Goal: Task Accomplishment & Management: Use online tool/utility

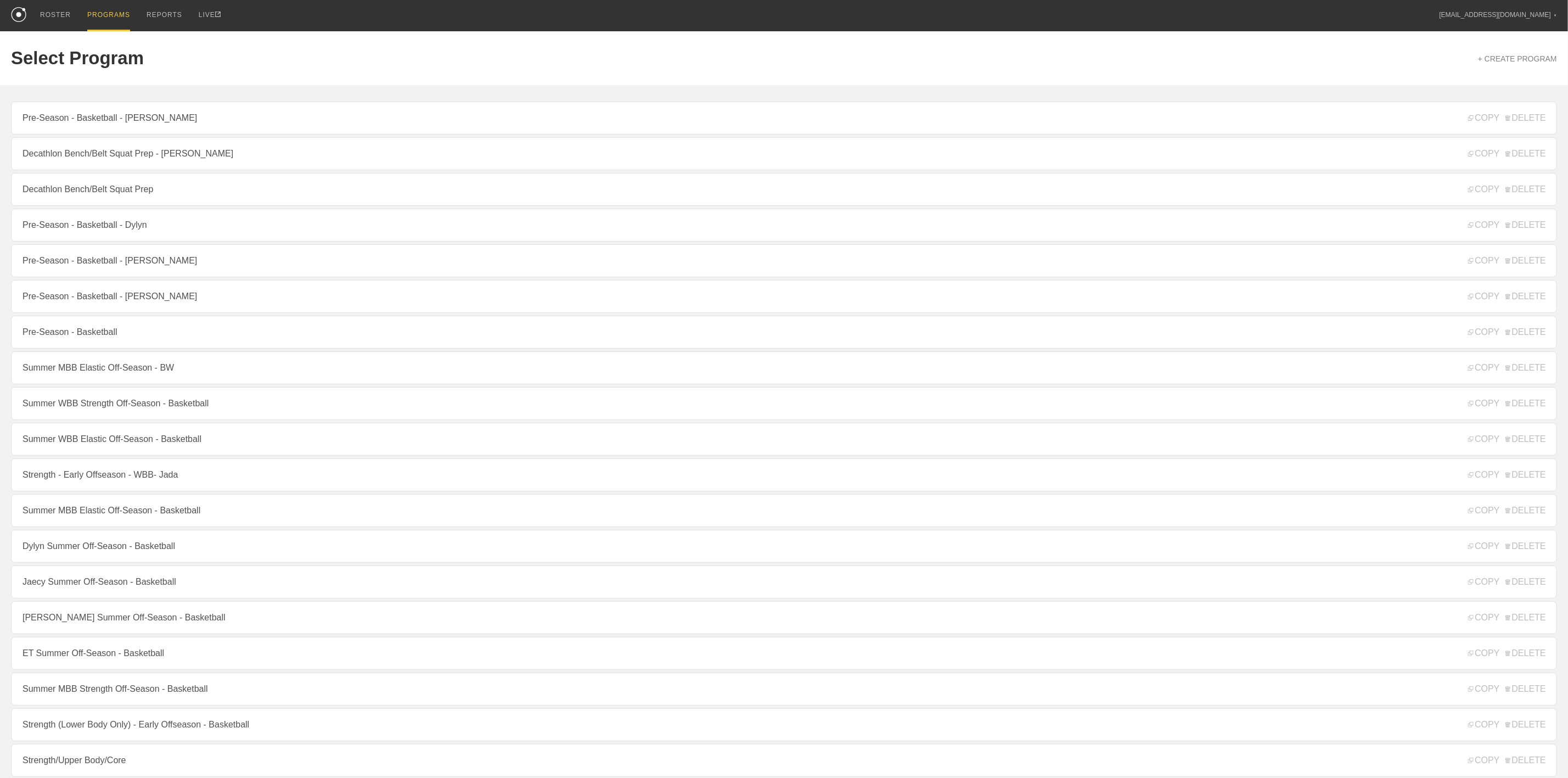
drag, startPoint x: 117, startPoint y: 355, endPoint x: 109, endPoint y: 356, distance: 8.1
click at [118, 349] on link "Pre-Season - Basketball" at bounding box center [784, 333] width 1546 height 33
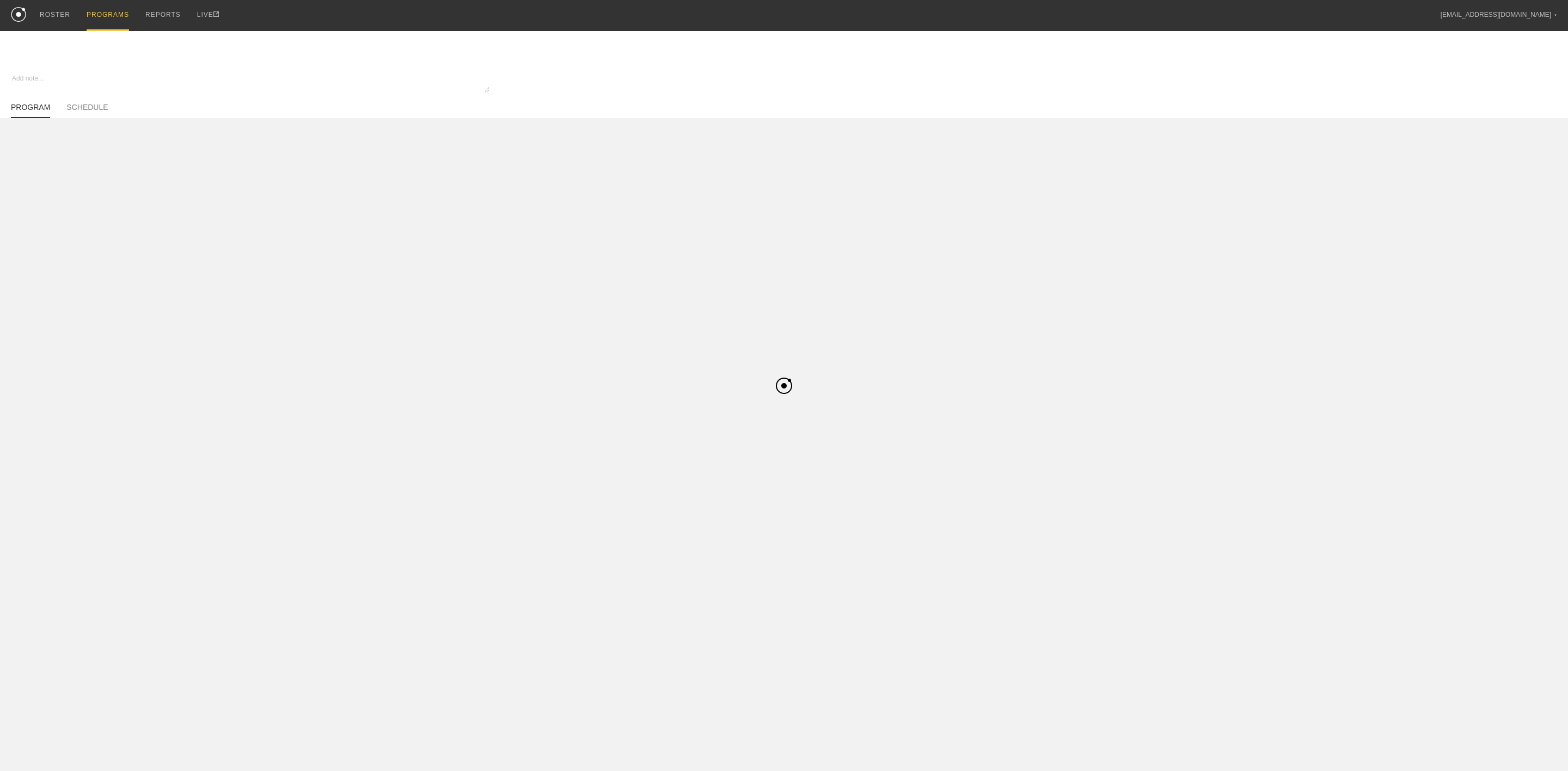
type textarea "x"
type input "Pre-Season - Basketball"
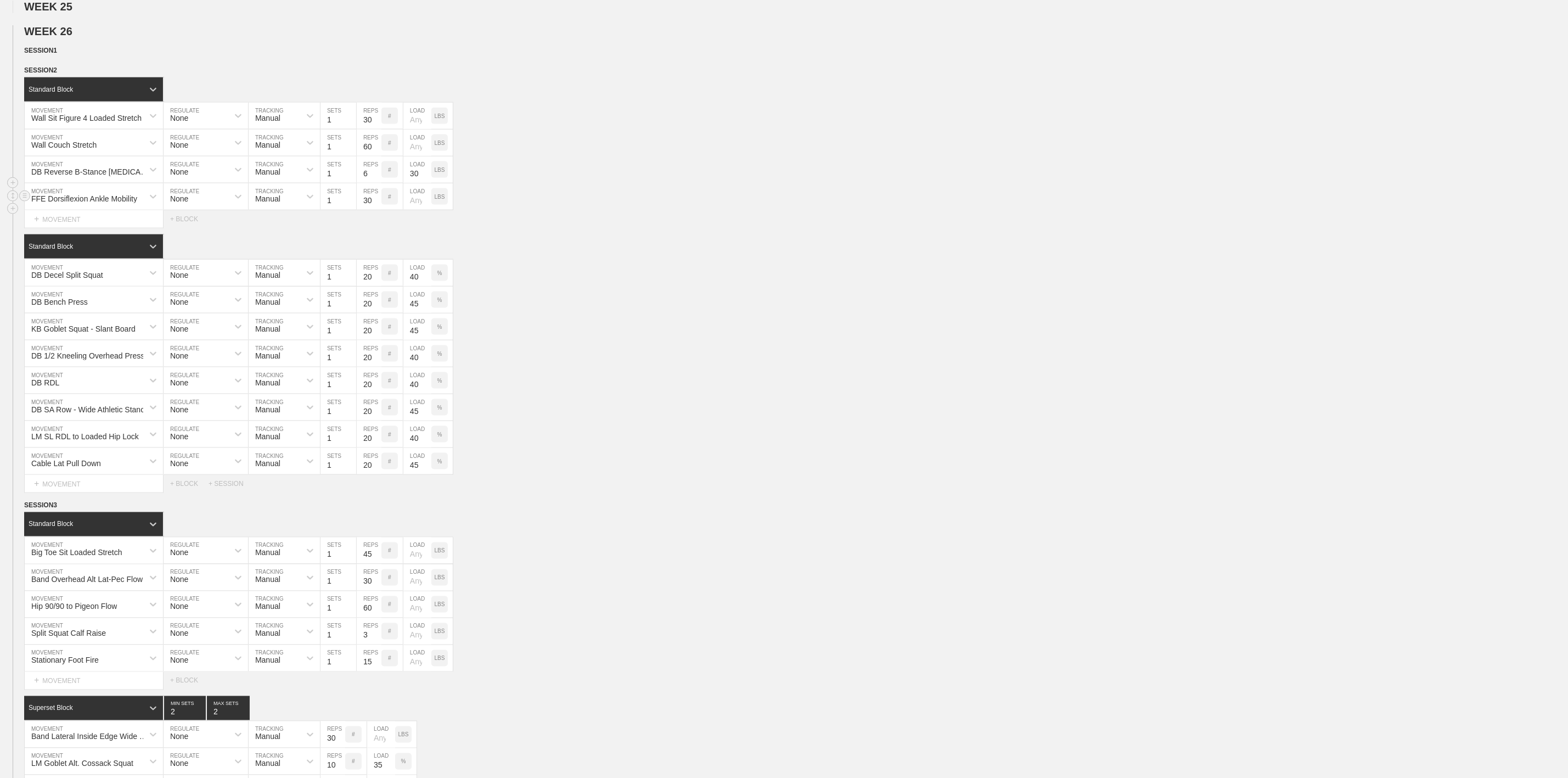
scroll to position [1070, 0]
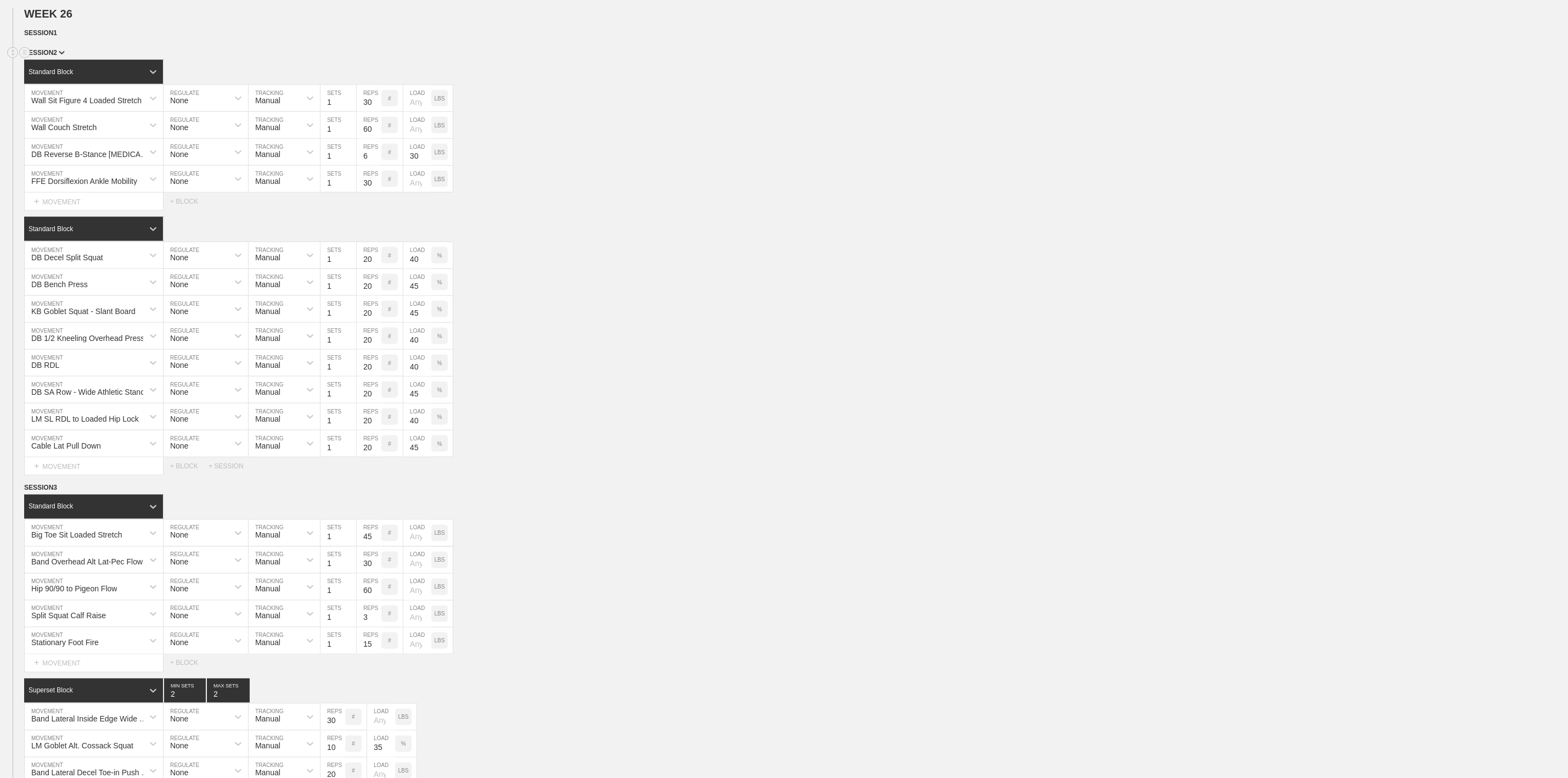
click at [54, 57] on span "SESSION 2" at bounding box center [45, 53] width 41 height 8
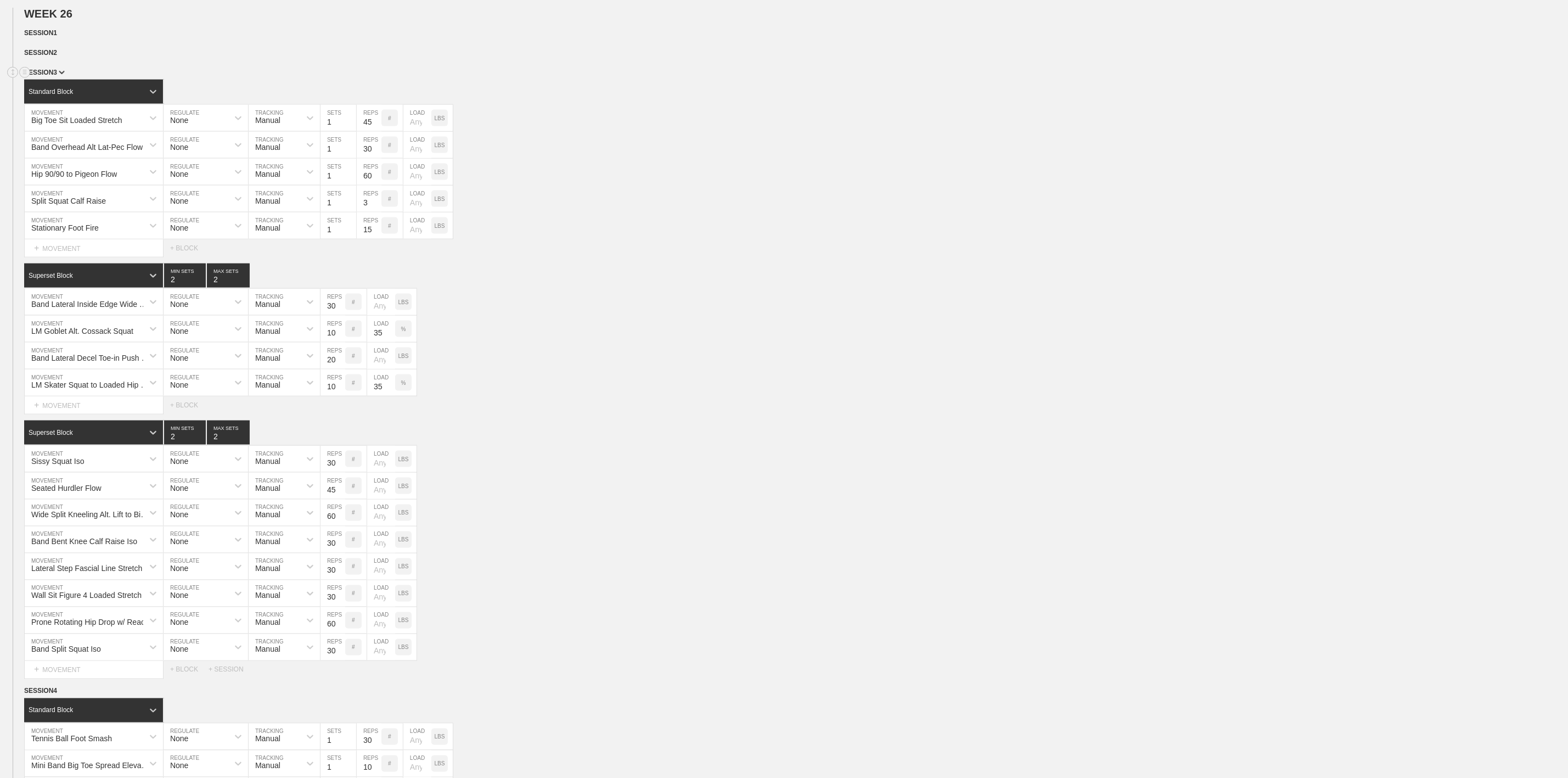
click at [62, 76] on span "SESSION 3" at bounding box center [45, 73] width 41 height 8
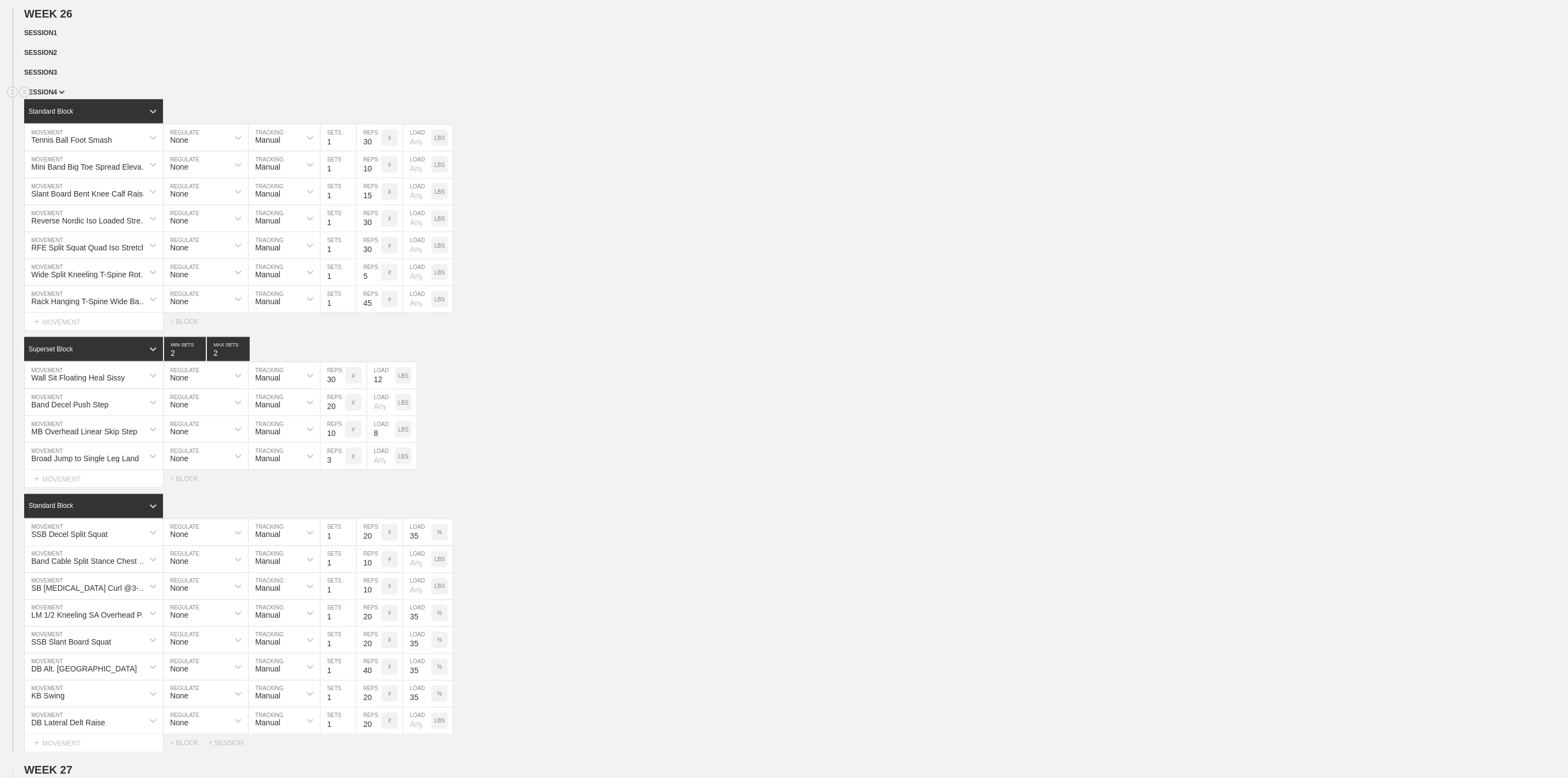
click at [58, 99] on div "SESSION 4" at bounding box center [796, 93] width 1544 height 13
click at [58, 96] on span "SESSION 4" at bounding box center [45, 92] width 41 height 8
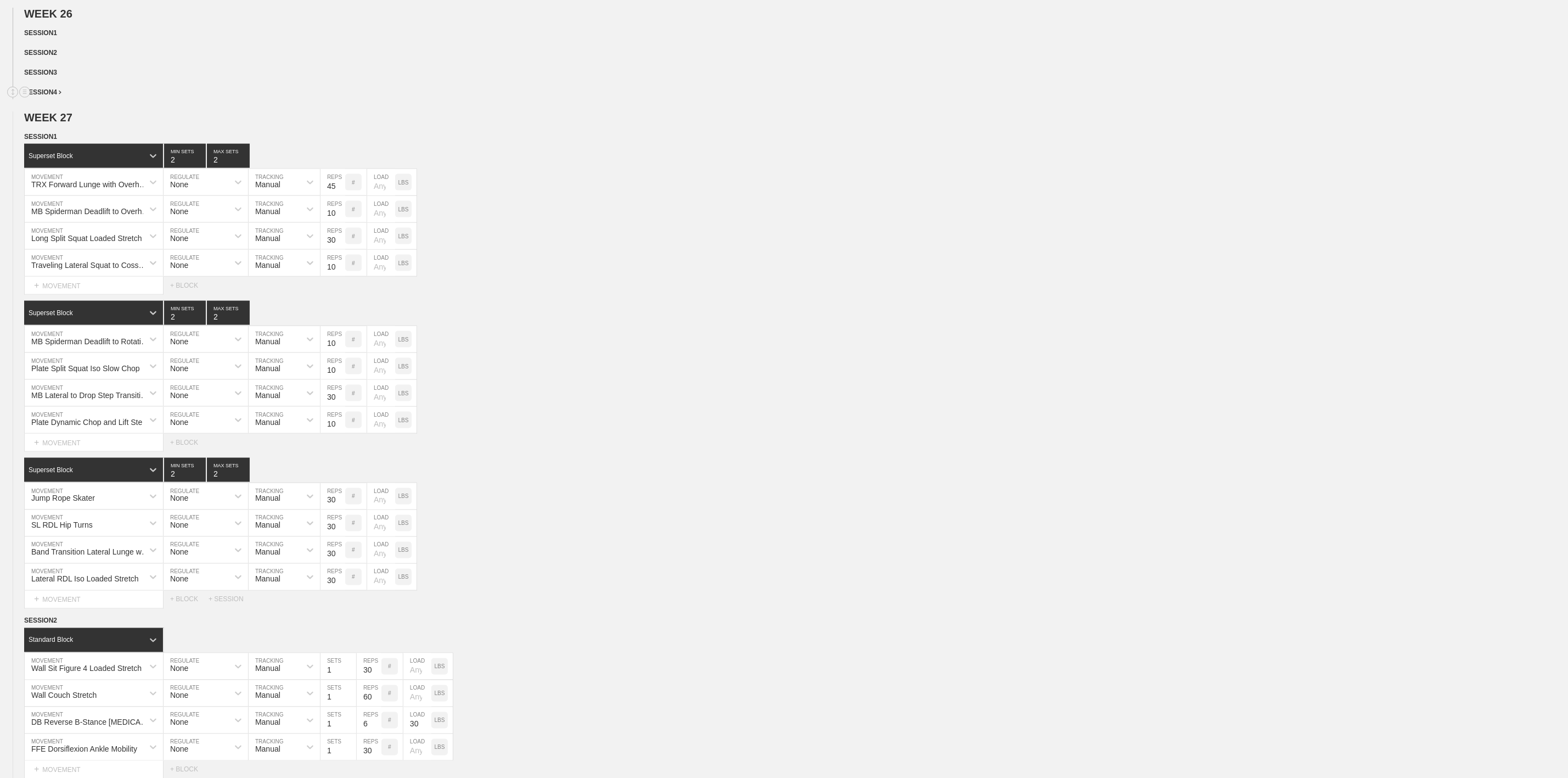
click at [57, 96] on span "SESSION 4" at bounding box center [43, 92] width 38 height 8
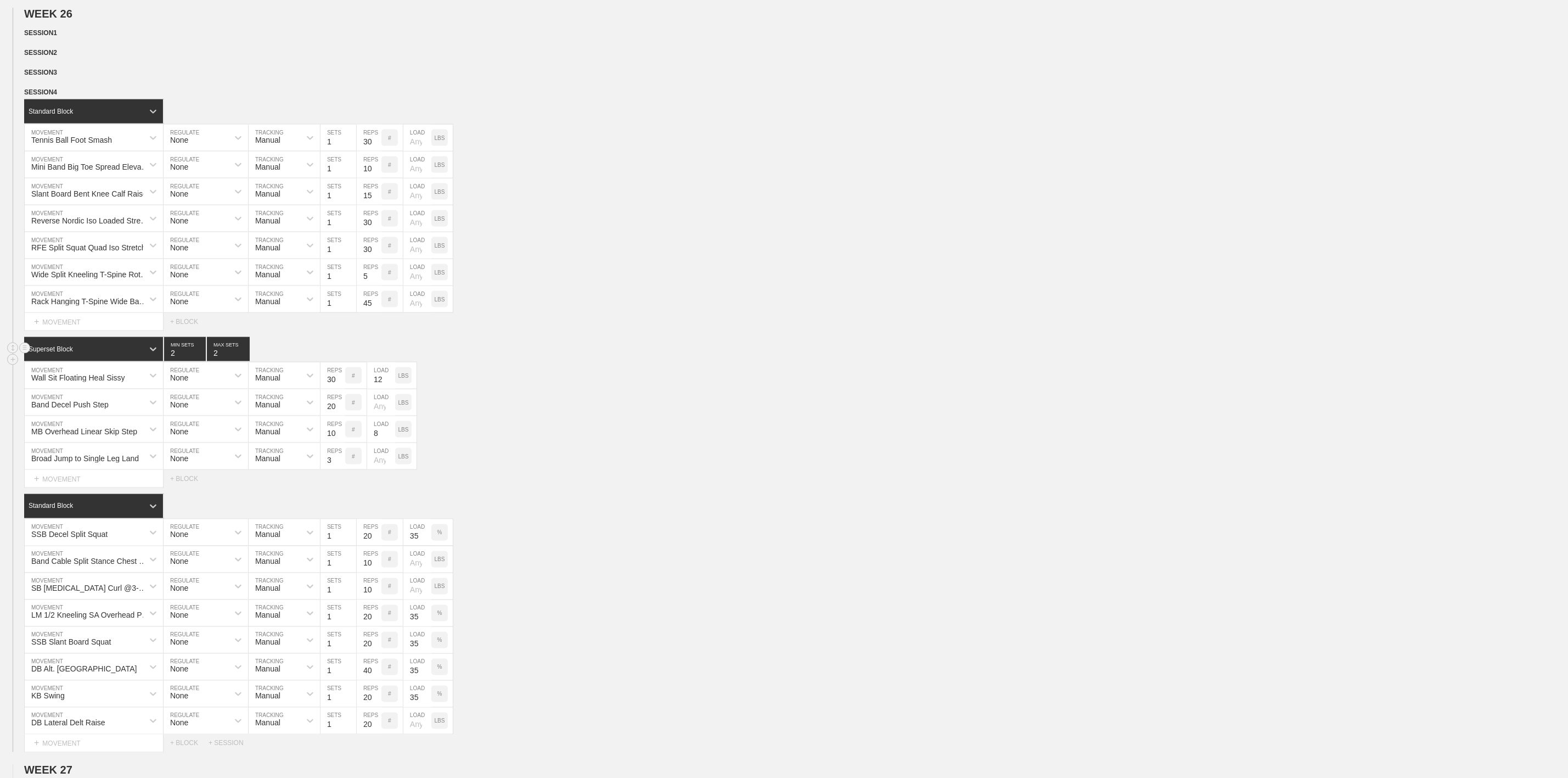
scroll to position [1647, 0]
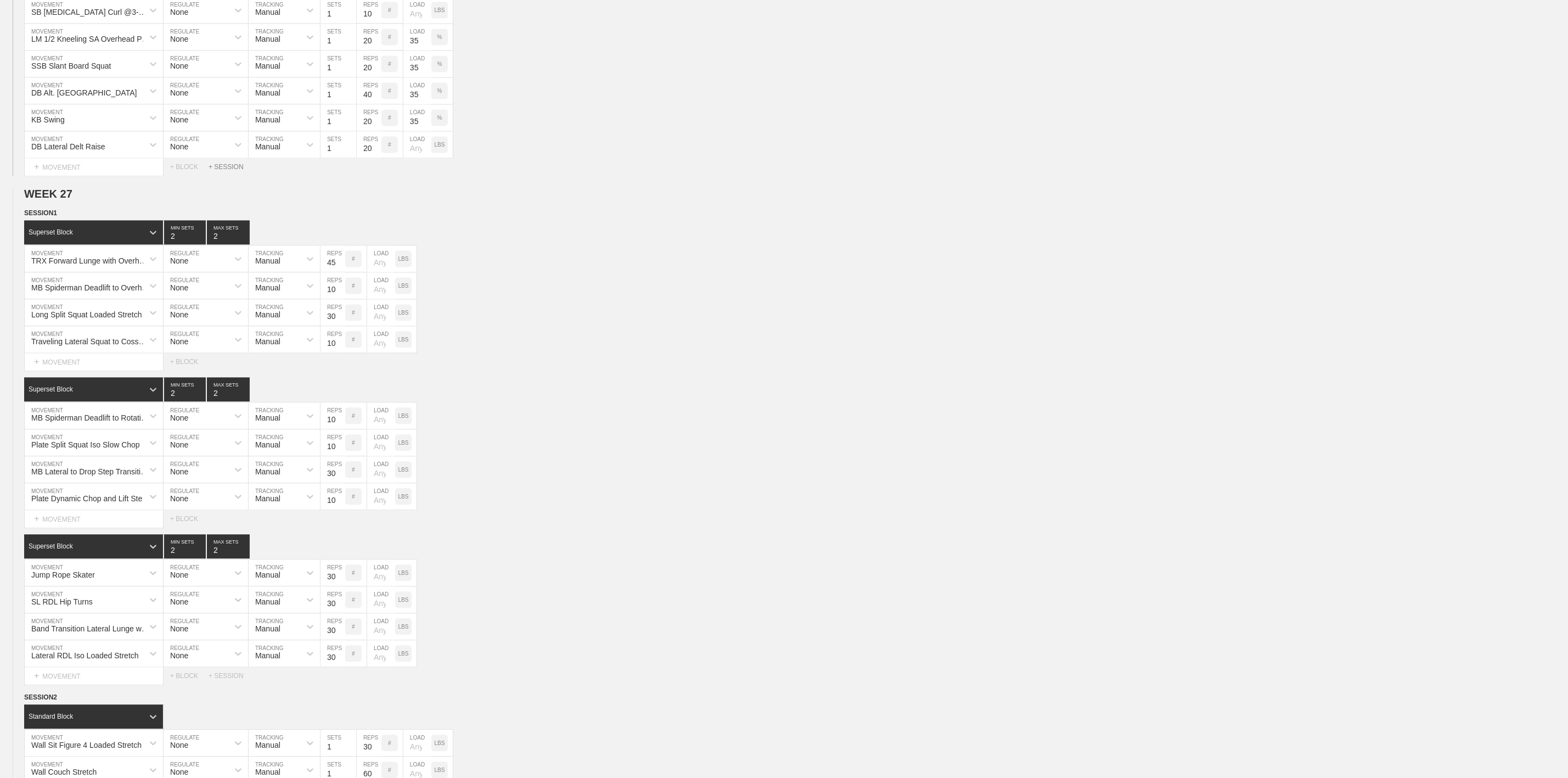
click at [229, 171] on div "+ SESSION" at bounding box center [230, 167] width 44 height 8
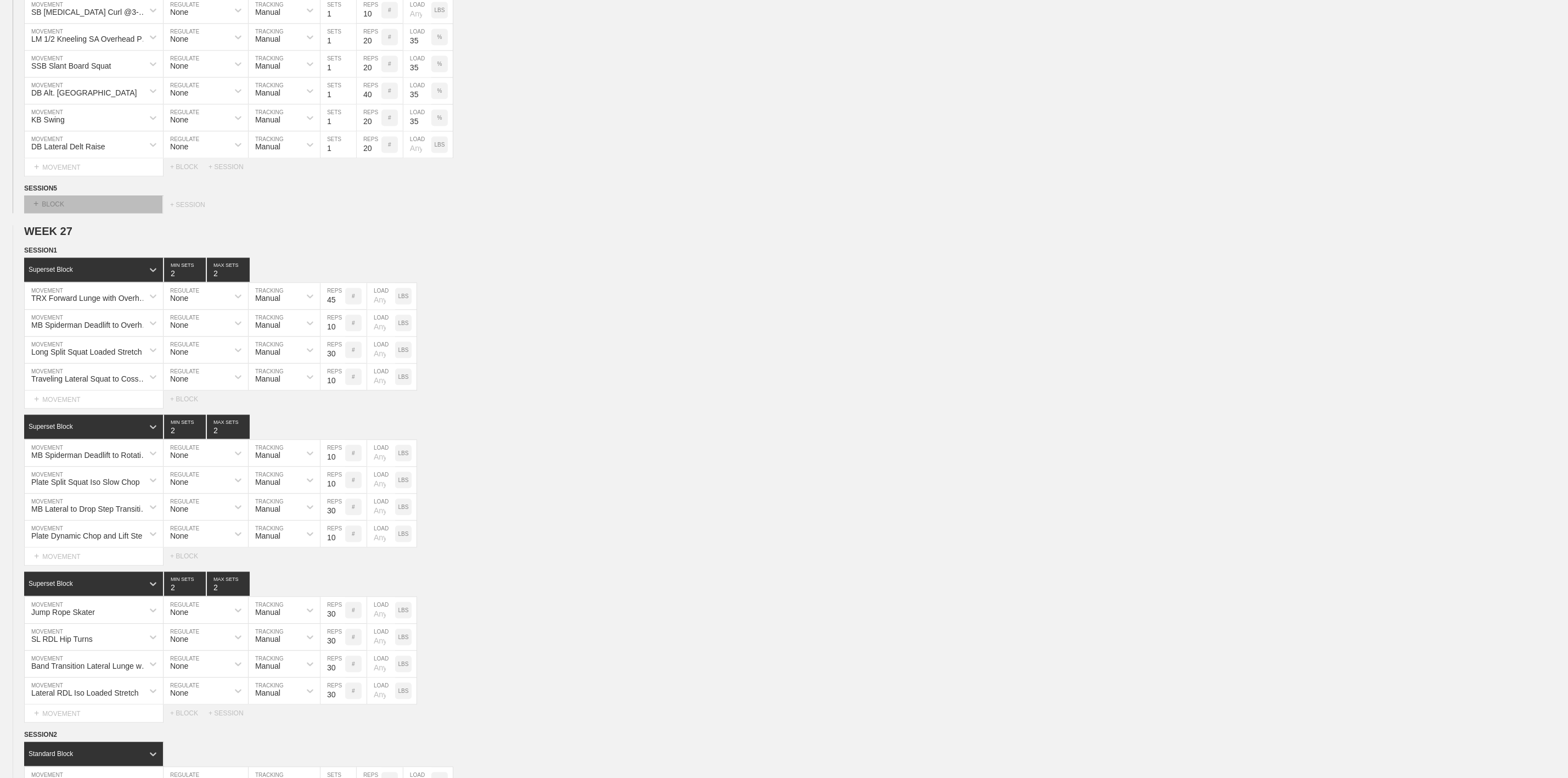
click at [46, 213] on div "+ BLOCK" at bounding box center [93, 205] width 138 height 18
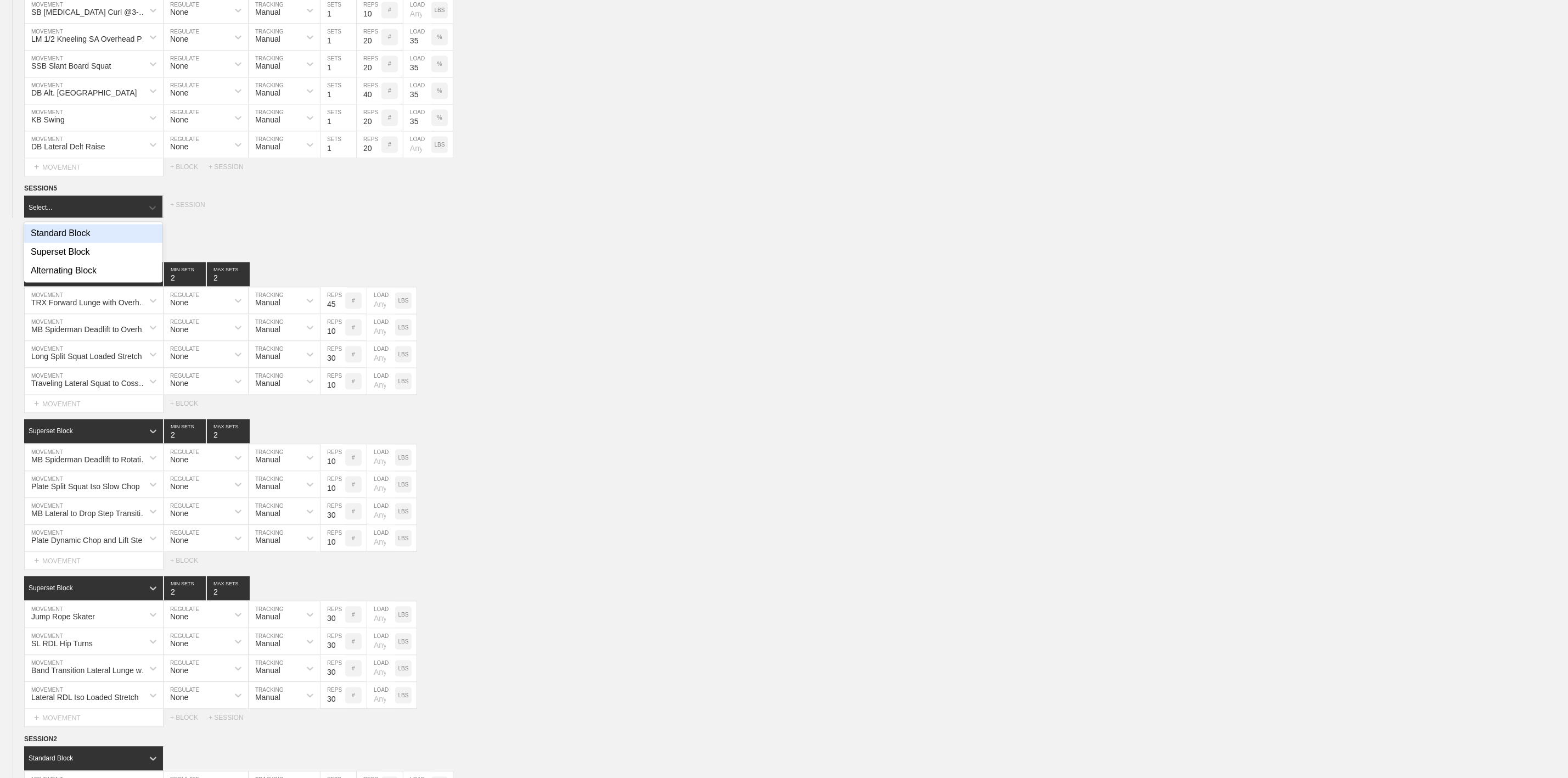
click at [60, 243] on div "Standard Block" at bounding box center [93, 233] width 138 height 18
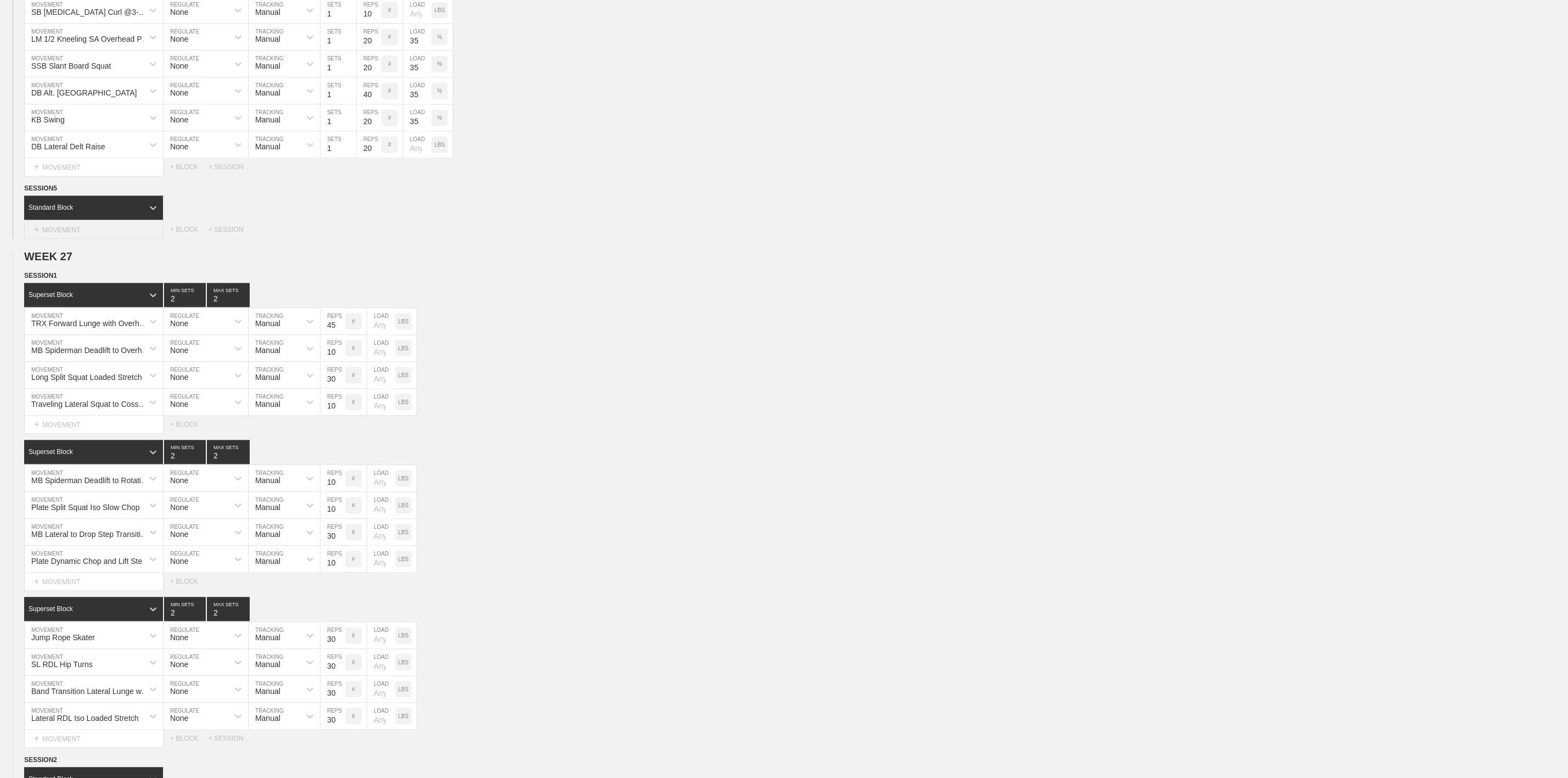
click at [71, 239] on div "+ MOVEMENT" at bounding box center [94, 229] width 139 height 18
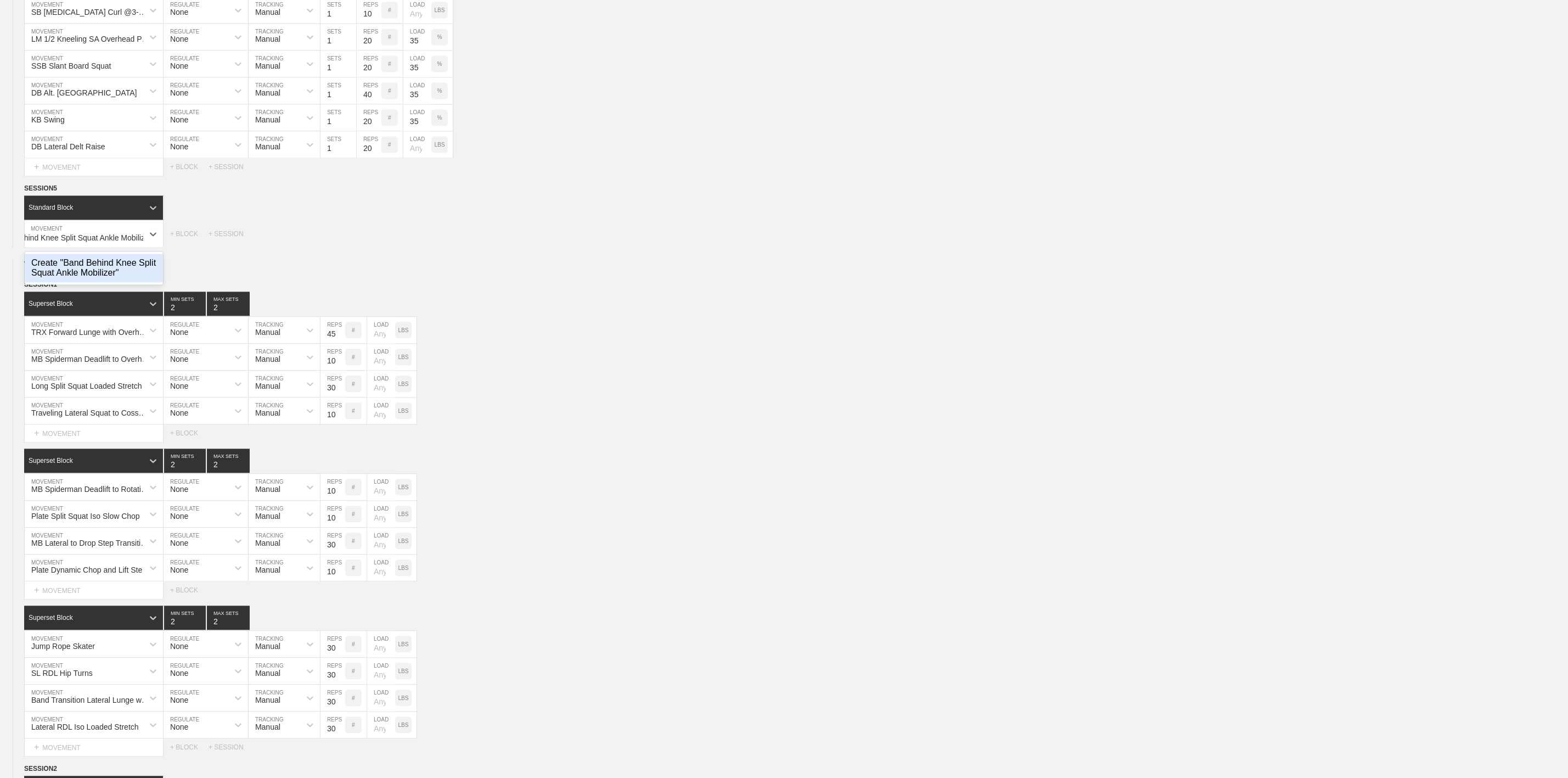
scroll to position [0, 43]
click at [64, 282] on div "Create "Band Behind Knee Split Squat Ankle Mobilizer"" at bounding box center [94, 268] width 138 height 29
type input "Band Behind Knee Split Squat Ankle Mobilizer"
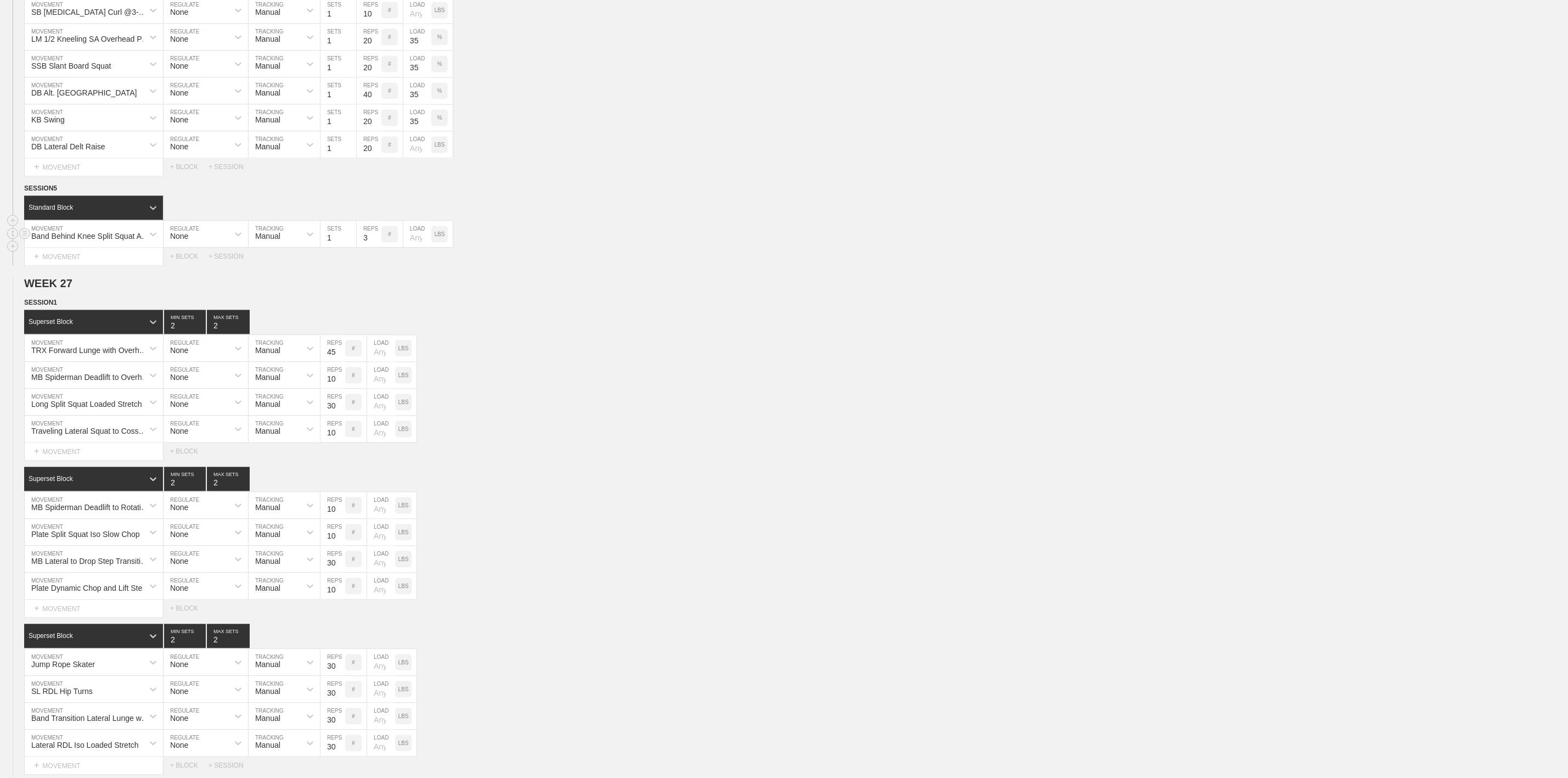
click at [363, 247] on input "3" at bounding box center [369, 233] width 25 height 26
type input "30"
click at [520, 290] on h2 "WEEK 27" at bounding box center [796, 284] width 1544 height 13
click at [82, 266] on div "+ MOVEMENT" at bounding box center [94, 257] width 139 height 18
click at [59, 266] on div "+ MOVEMENT" at bounding box center [94, 257] width 139 height 18
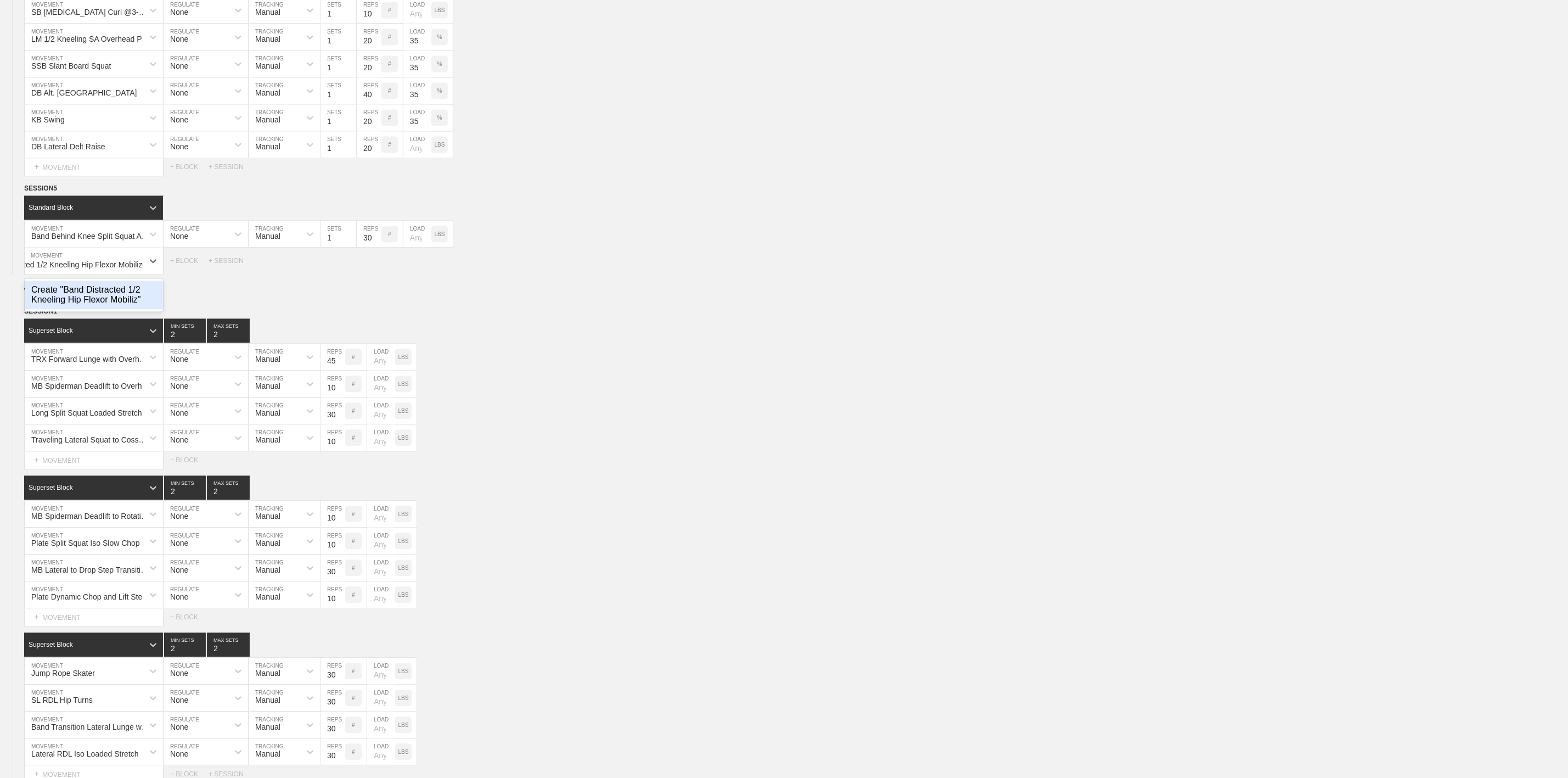
scroll to position [0, 58]
type input "Band Distracted 1/2 Kneeling Hip Flexor Mobilizer"
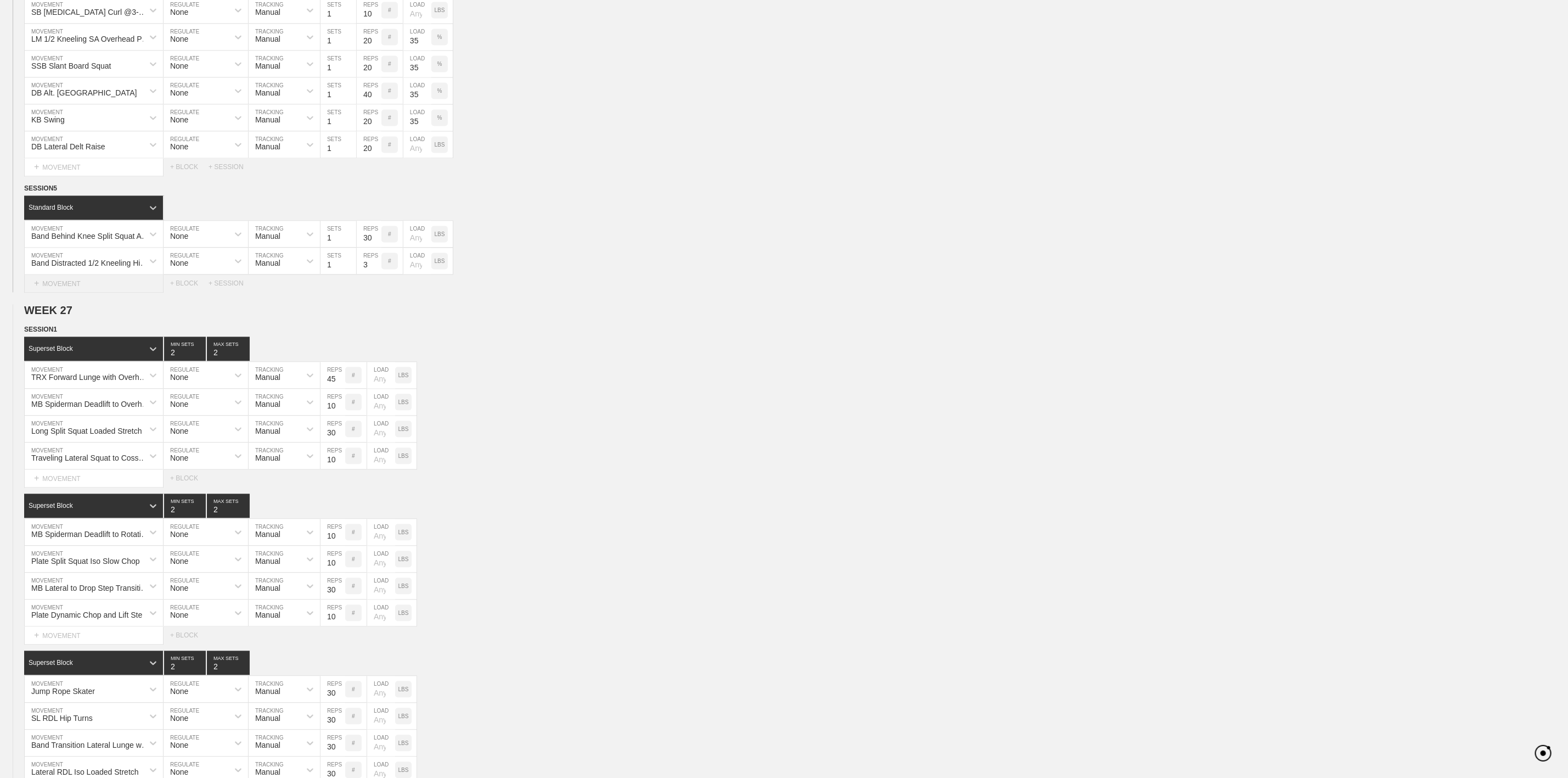
scroll to position [0, 0]
click at [366, 274] on input "3" at bounding box center [369, 261] width 25 height 26
type input "45"
click at [185, 287] on div "+ BLOCK" at bounding box center [189, 284] width 38 height 8
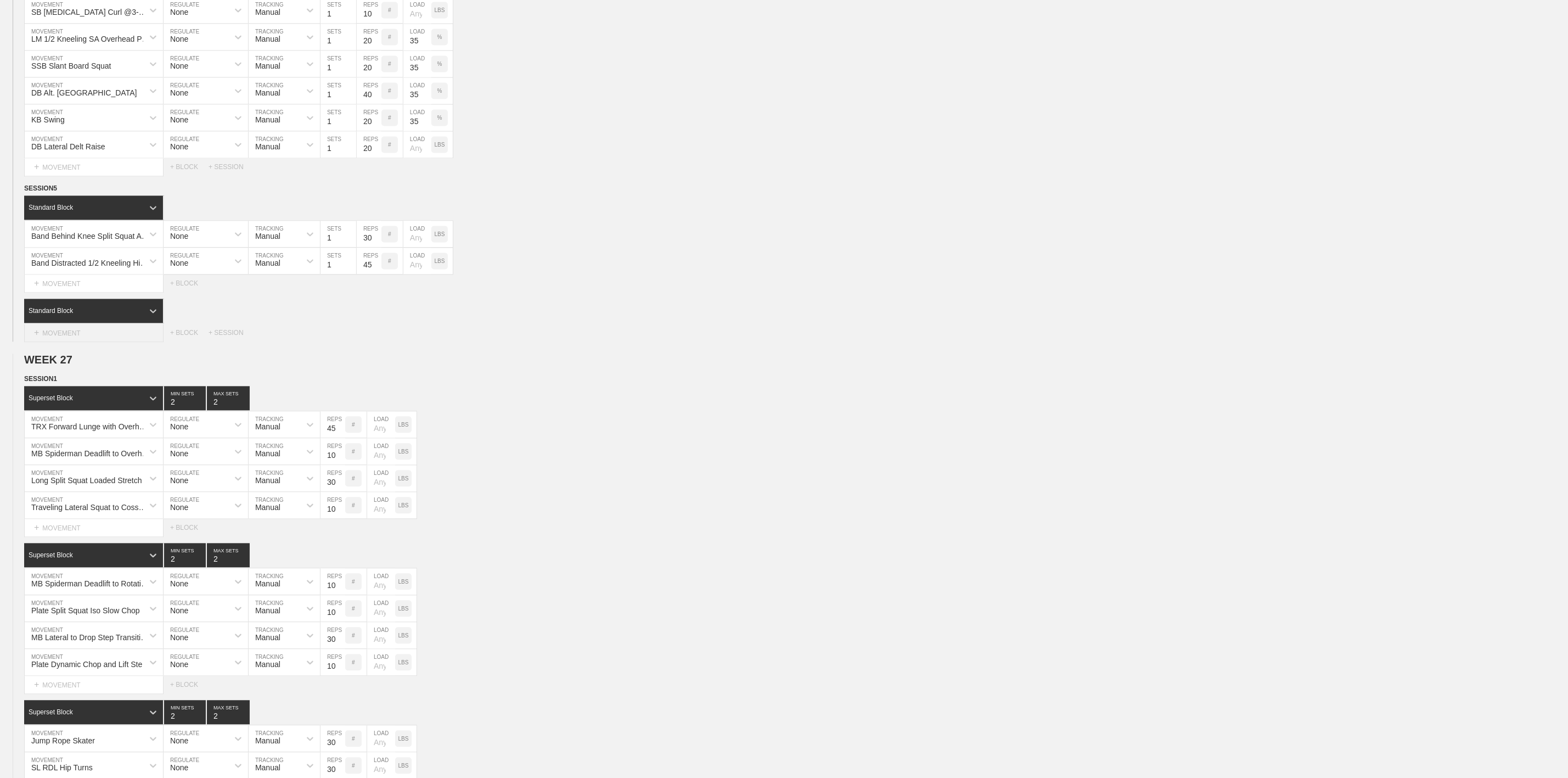
click at [57, 342] on div "+ MOVEMENT" at bounding box center [94, 333] width 139 height 18
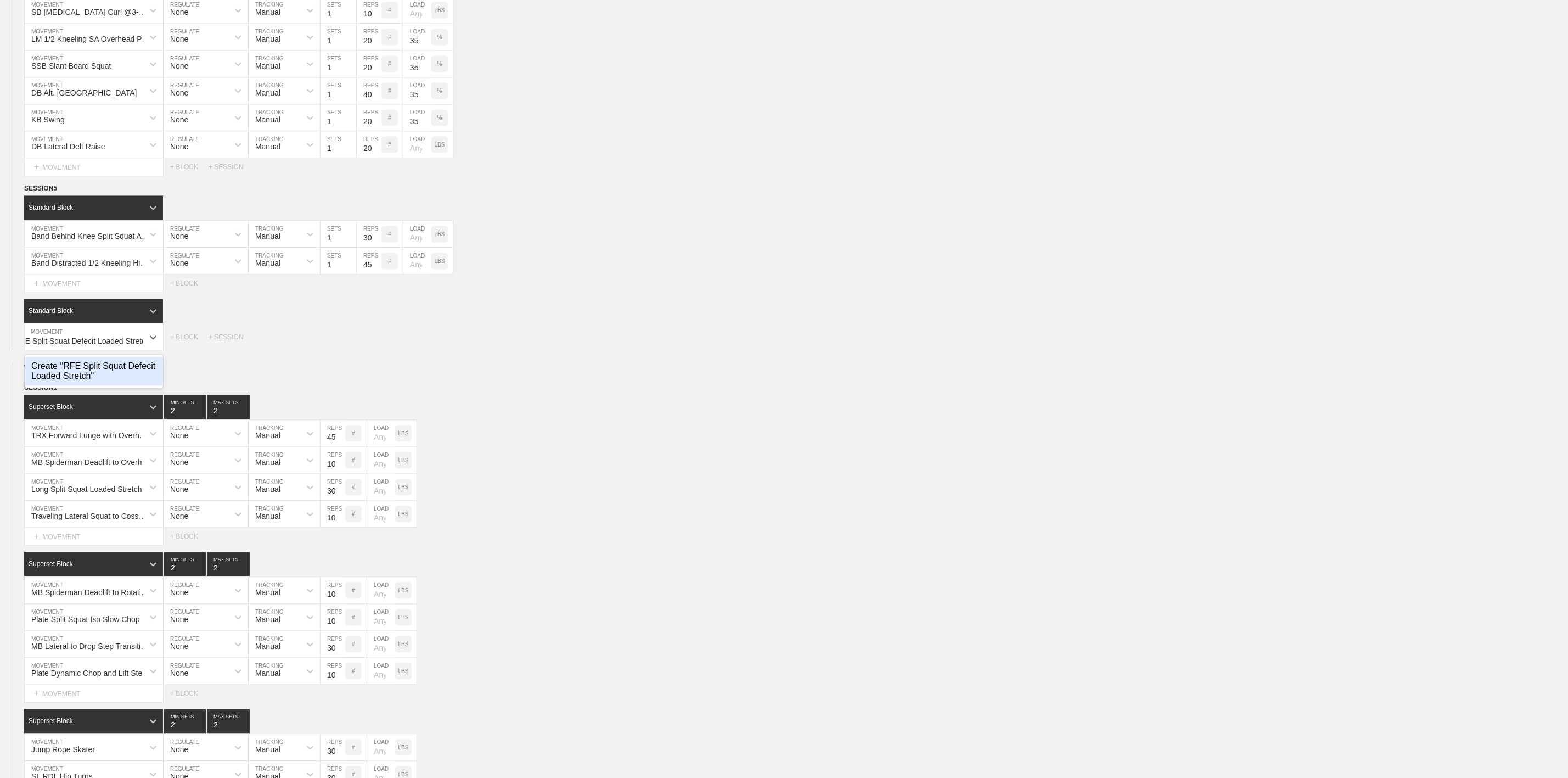
scroll to position [0, 20]
type input "RFE Split Squat Defecit Loaded Stretch"
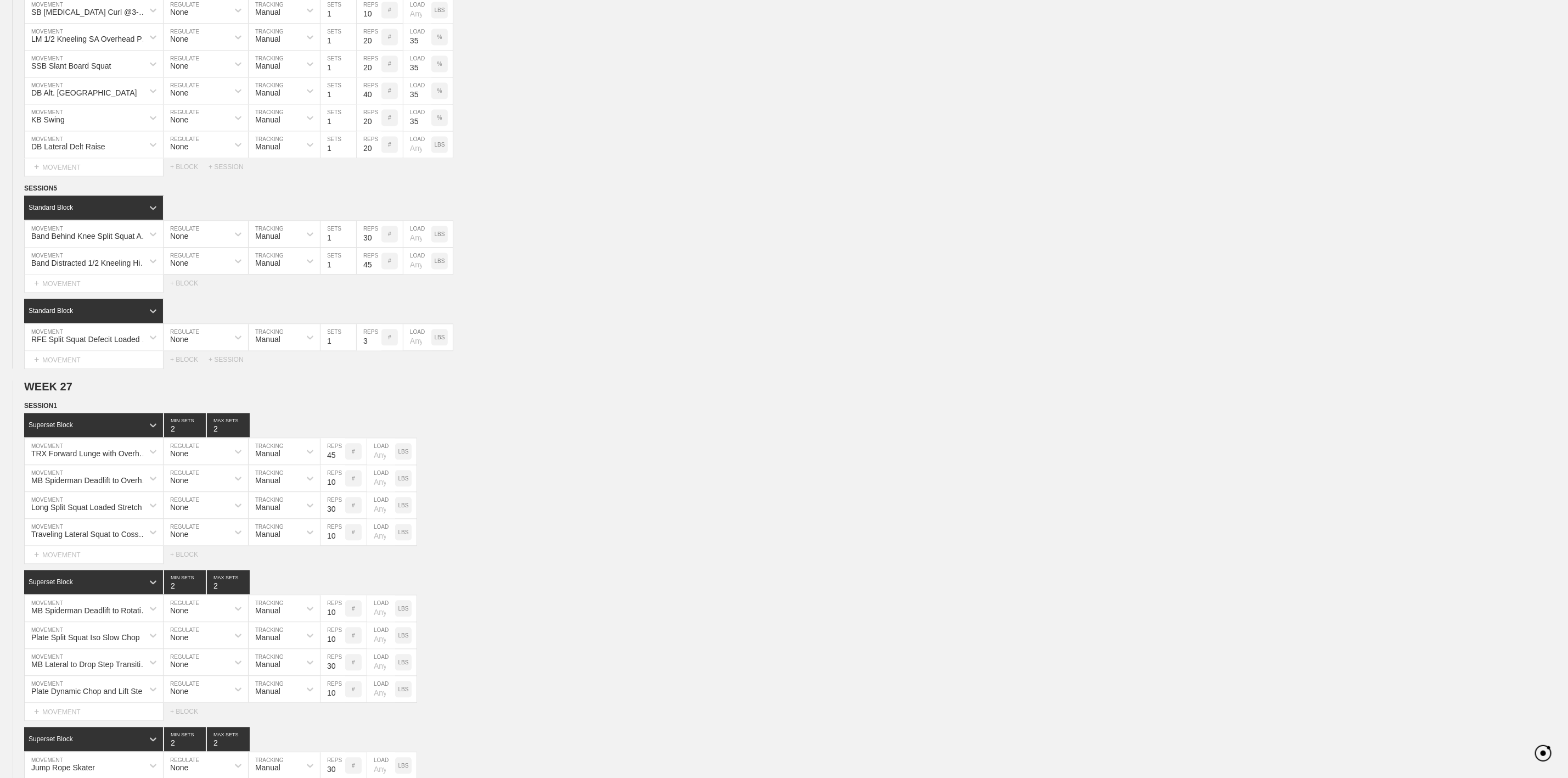
scroll to position [0, 0]
click at [369, 350] on input "3" at bounding box center [369, 336] width 25 height 26
type input "30"
click at [673, 368] on div "Select... MOVEMENT + MOVEMENT + BLOCK + SESSION" at bounding box center [784, 360] width 1568 height 18
click at [71, 369] on div "+ MOVEMENT" at bounding box center [94, 360] width 139 height 18
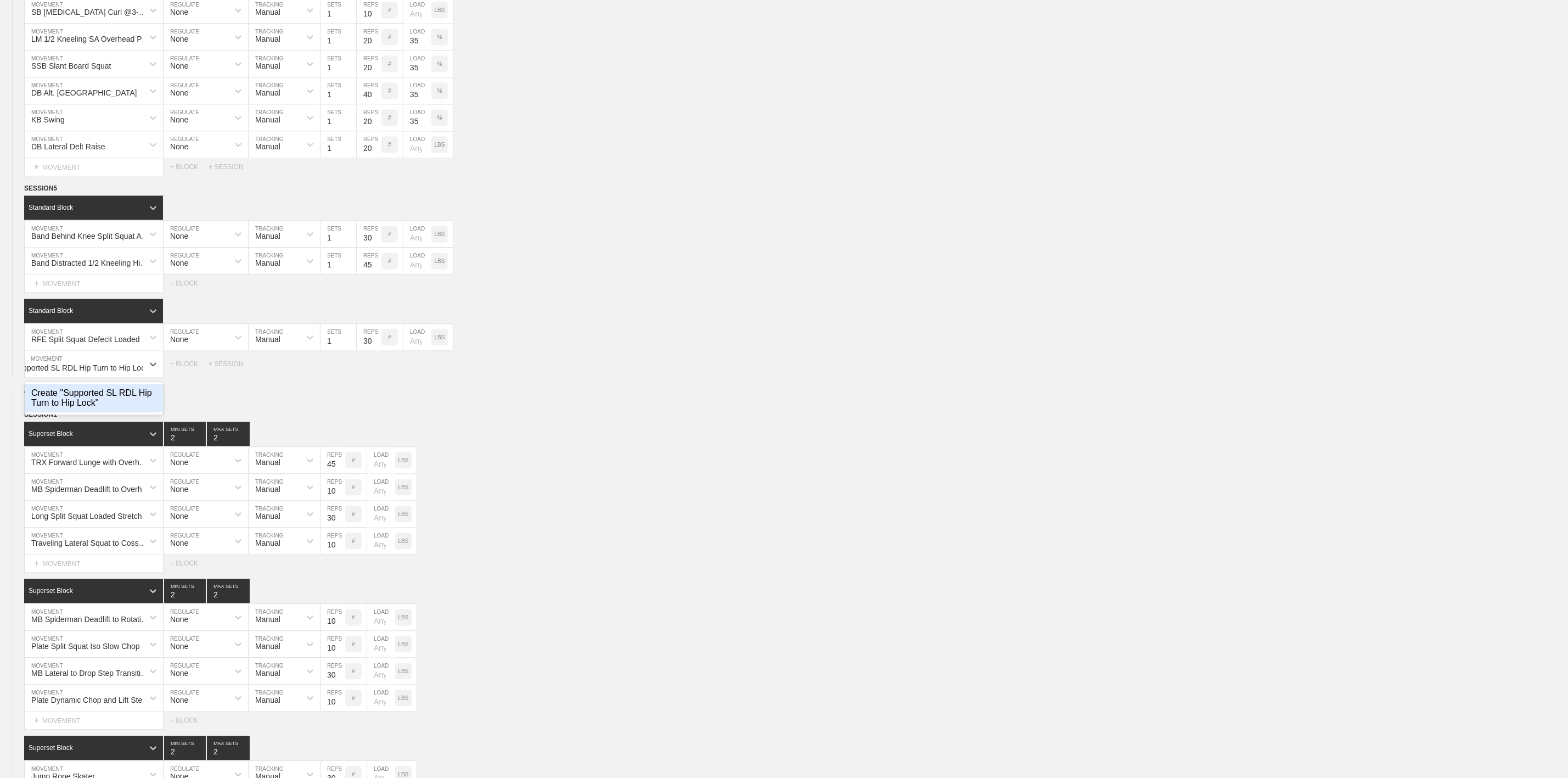
scroll to position [0, 22]
click at [75, 412] on div "Create "Supported SL RDL Hip Turn to Hip Lock"" at bounding box center [94, 398] width 138 height 29
type input "Supported SL RDL Hip Turn to Hip Lock"
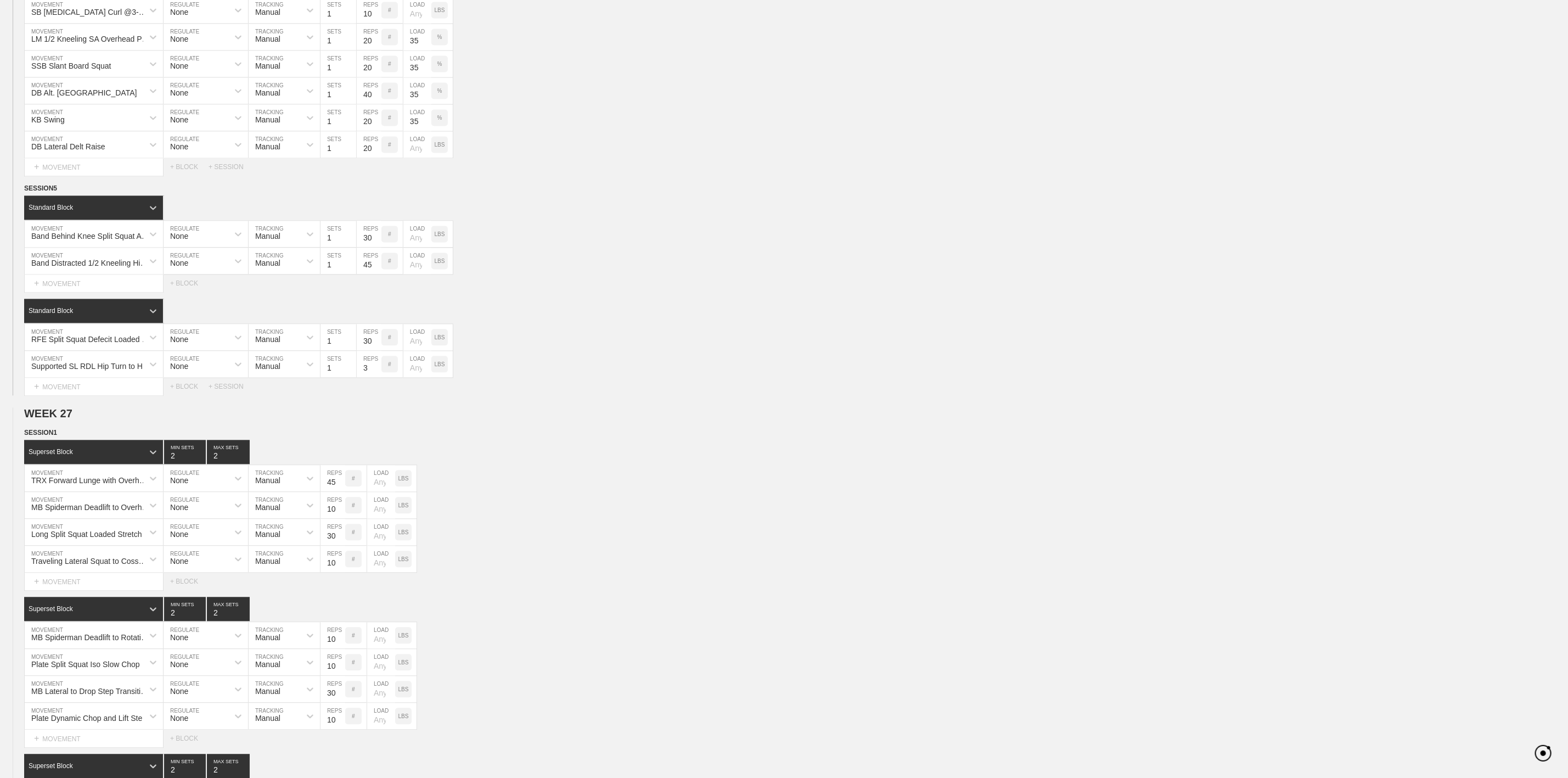
scroll to position [0, 0]
click at [367, 377] on input "3" at bounding box center [369, 364] width 25 height 26
type input "5"
click at [618, 378] on div "Supported SL RDL Hip Turn to Hip Lock MOVEMENT None REGULATE Manual TRACKING 1 …" at bounding box center [784, 364] width 1568 height 27
click at [88, 396] on div "+ MOVEMENT" at bounding box center [94, 387] width 139 height 18
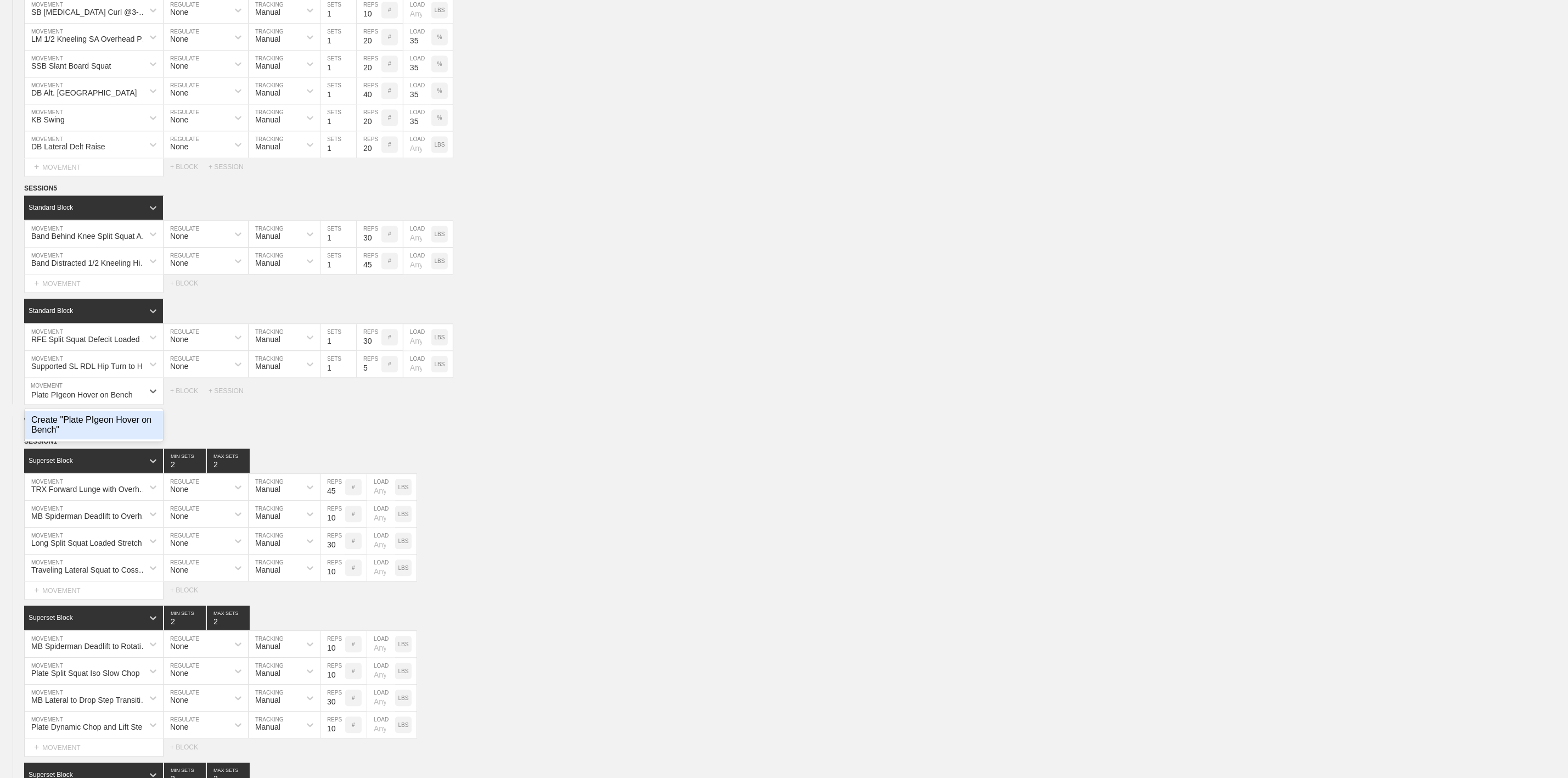
click at [102, 439] on div "Create "Plate PIgeon Hover on Bench"" at bounding box center [94, 425] width 138 height 29
type input "Plate PIgeon Hover on Bench"
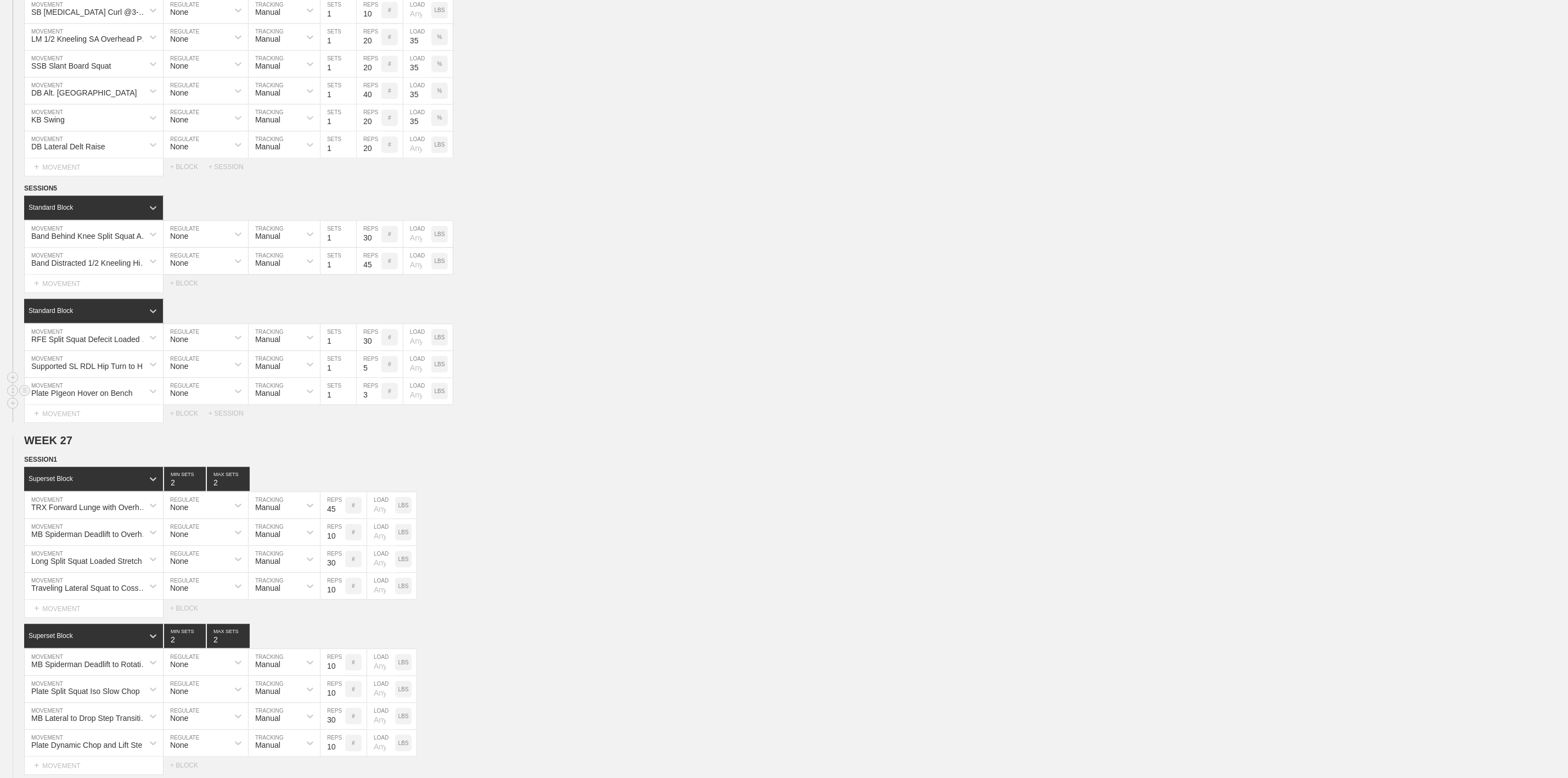
click at [371, 404] on input "3" at bounding box center [369, 391] width 25 height 26
type input "30"
click at [78, 423] on div "+ MOVEMENT" at bounding box center [94, 414] width 139 height 18
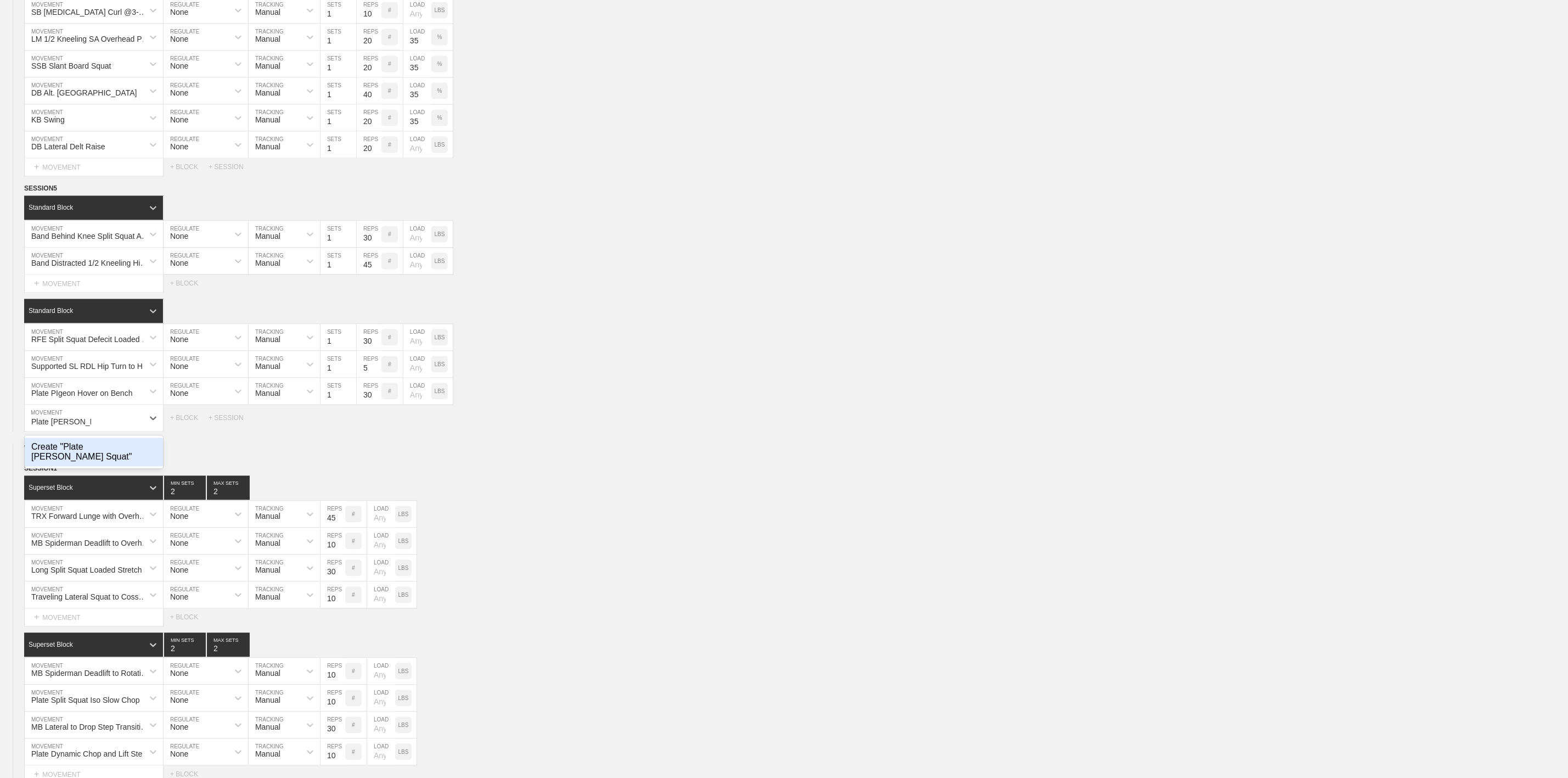
type input "Plate [PERSON_NAME]"
click at [66, 431] on div "+ MOVEMENT" at bounding box center [94, 418] width 139 height 27
click at [85, 431] on div "+ MOVEMENT" at bounding box center [94, 418] width 139 height 27
click at [103, 466] on div "Create "Plate [PERSON_NAME] Squat"" at bounding box center [94, 452] width 138 height 29
type input "Plate [PERSON_NAME]"
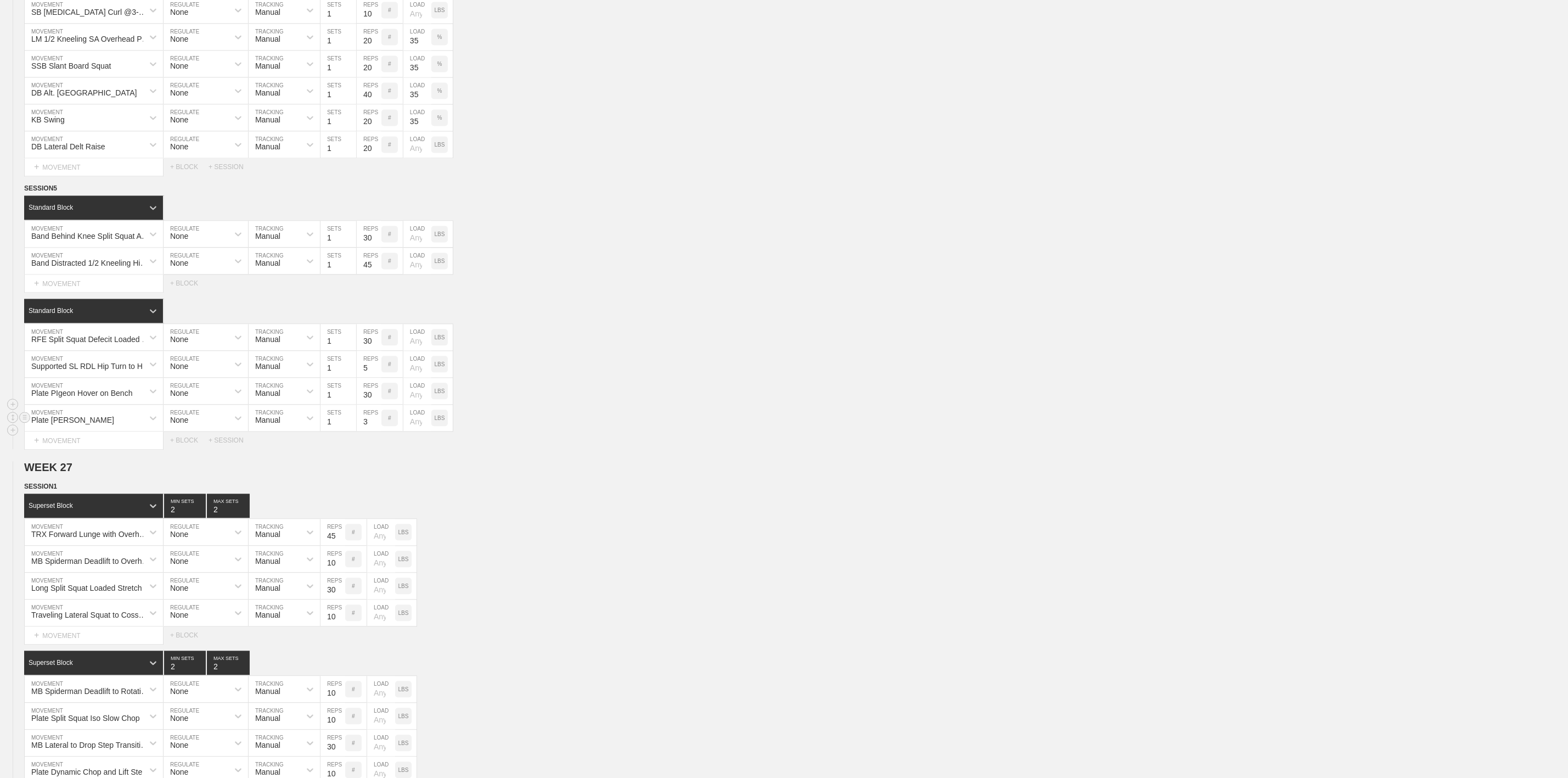
click at [369, 431] on input "3" at bounding box center [369, 417] width 25 height 26
type input "5"
click at [677, 474] on h2 "WEEK 27" at bounding box center [796, 468] width 1544 height 13
click at [71, 292] on div "+ MOVEMENT" at bounding box center [94, 284] width 139 height 18
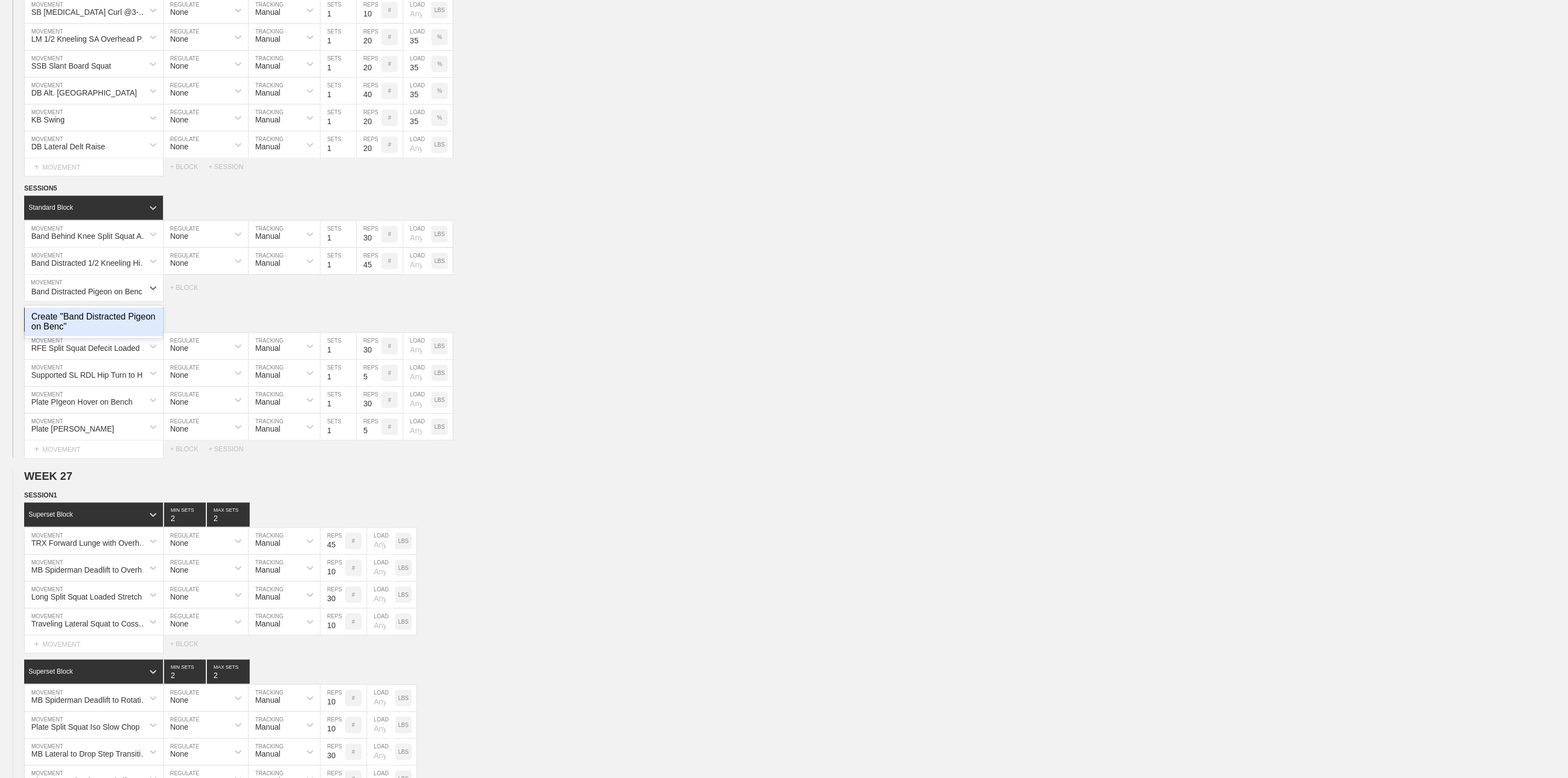
scroll to position [0, 2]
click at [85, 336] on div "Create "Band Distracted Pigeon on Bench"" at bounding box center [94, 322] width 138 height 29
type input "Band Distracted Pigeon on Bench"
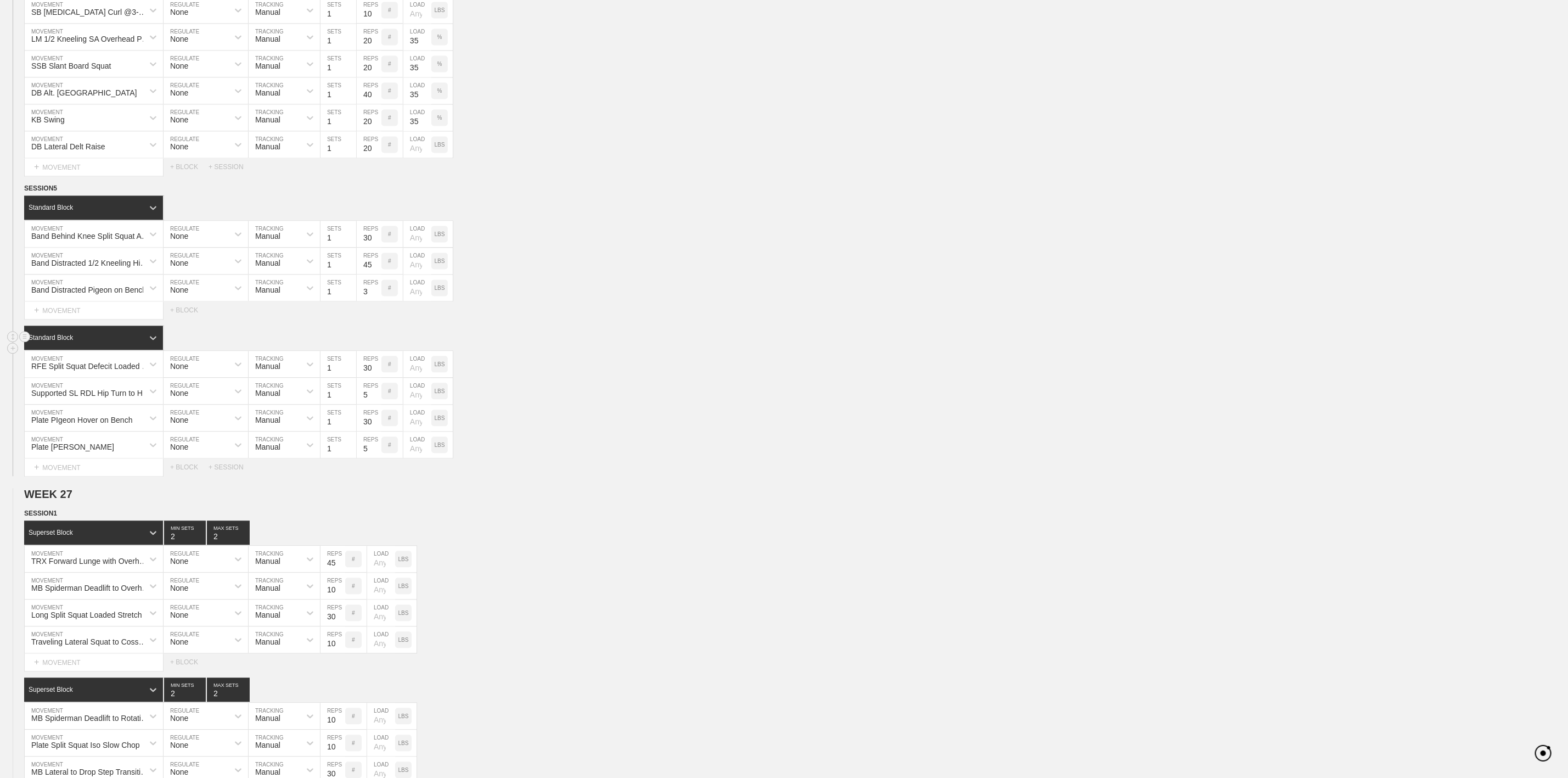
scroll to position [0, 0]
click at [364, 301] on input "3" at bounding box center [369, 287] width 25 height 26
type input "45"
click at [367, 247] on input "30" at bounding box center [369, 233] width 25 height 26
type input "45"
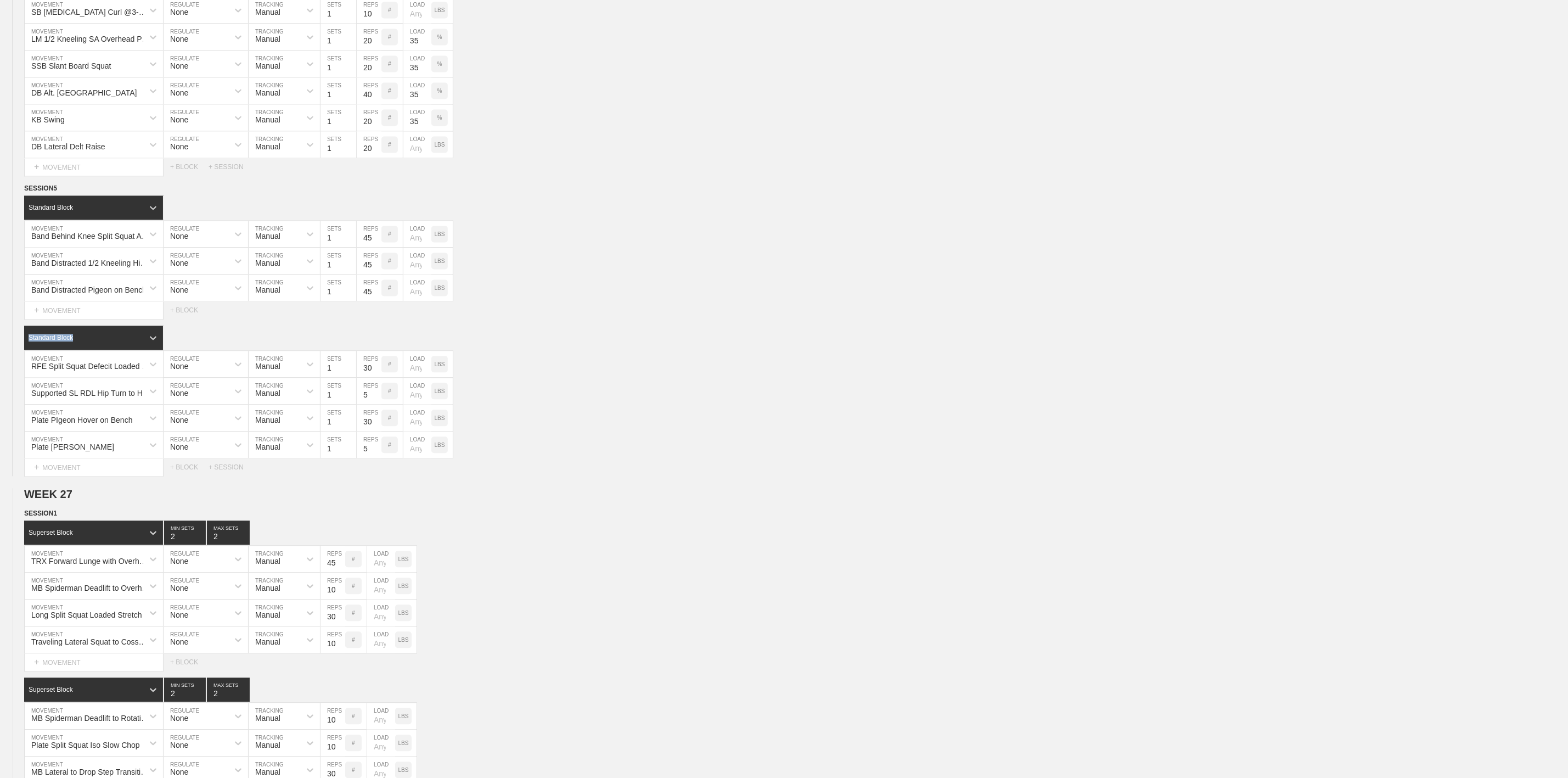
click at [753, 364] on div "SESSION 5 Standard Block DUPLICATE INSERT MOVEMENT AFTER DELETE Band Behind Kne…" at bounding box center [784, 329] width 1568 height 293
click at [69, 477] on div "+ MOVEMENT" at bounding box center [94, 468] width 139 height 18
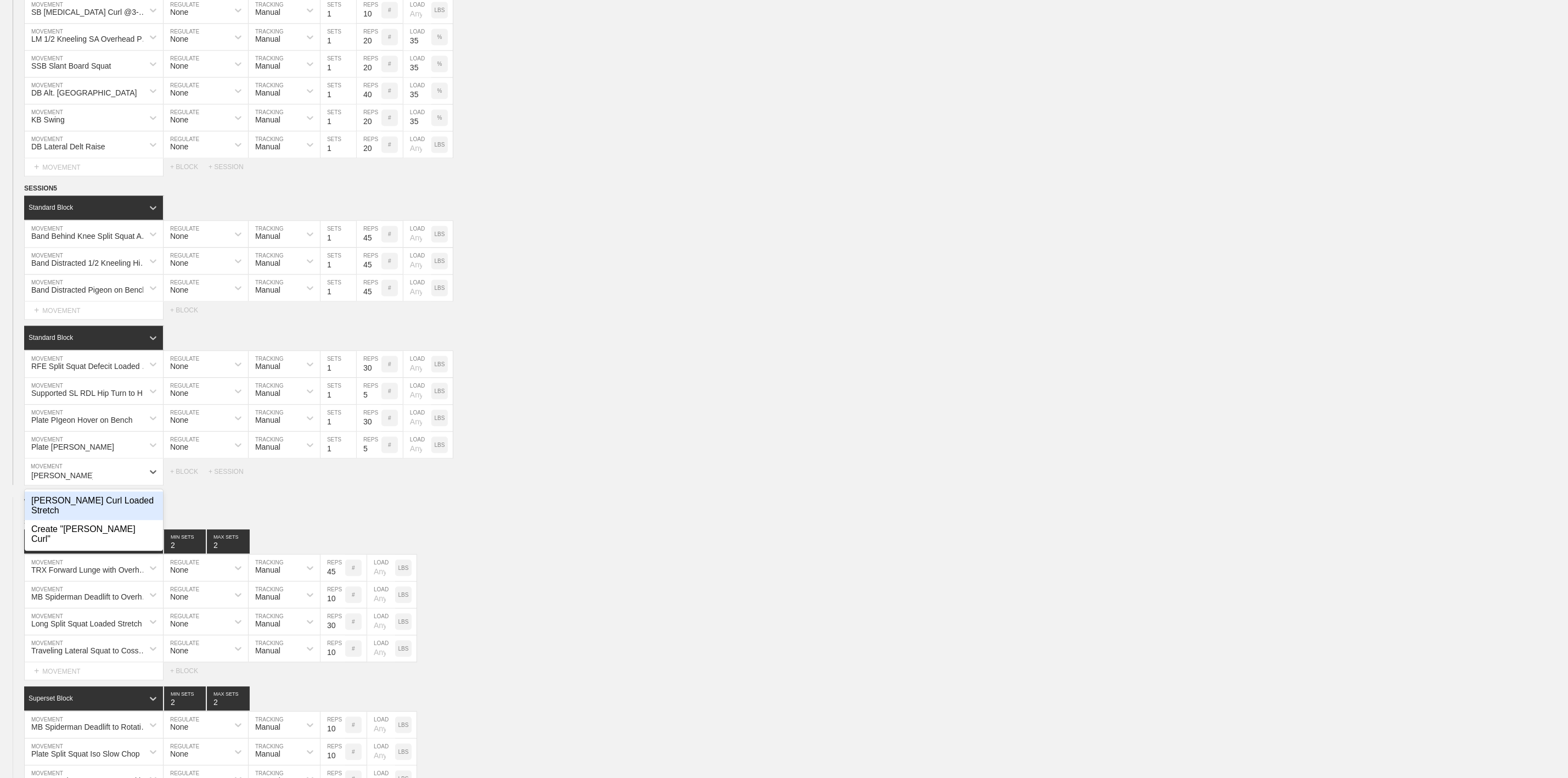
click at [78, 520] on div "[PERSON_NAME] Curl Loaded Stretch" at bounding box center [94, 505] width 138 height 29
type input "[PERSON_NAME] Curl"
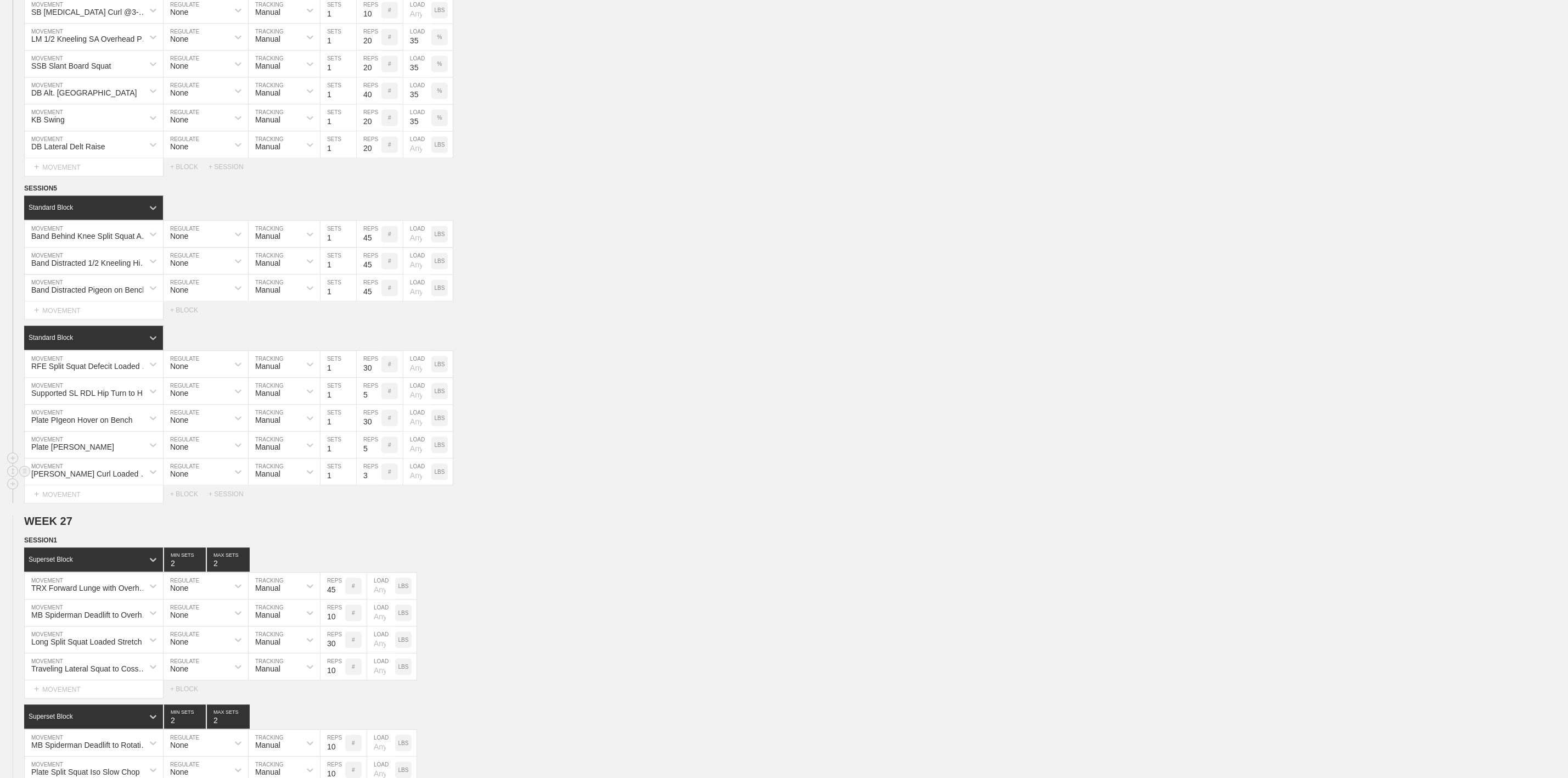
click at [367, 485] on input "3" at bounding box center [369, 472] width 25 height 26
type input "30"
click at [605, 486] on div "[PERSON_NAME] Curl Loaded Stretch MOVEMENT None REGULATE Manual TRACKING 1 SETS…" at bounding box center [784, 472] width 1568 height 27
click at [80, 320] on div "+ MOVEMENT" at bounding box center [94, 310] width 139 height 18
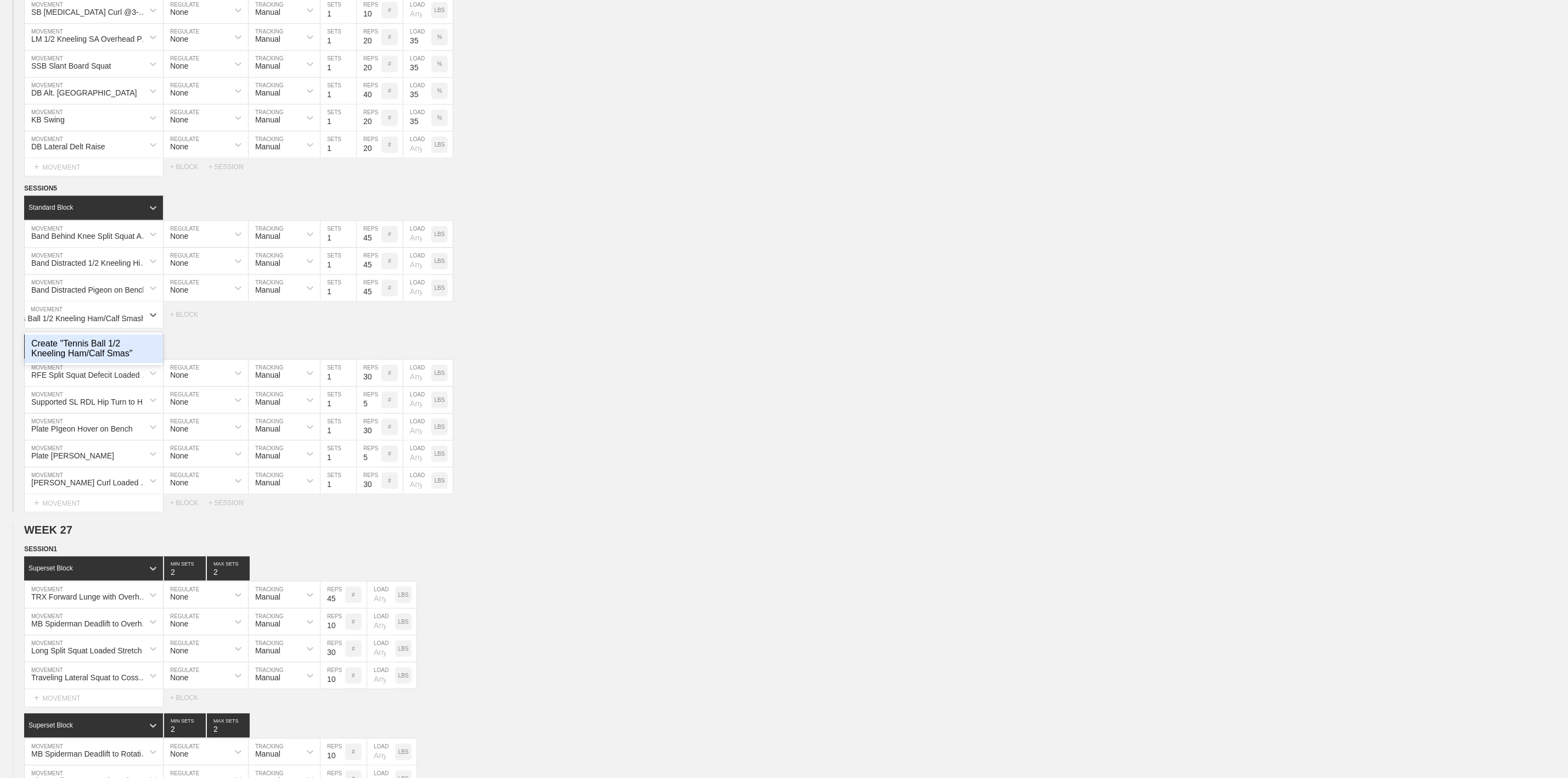
scroll to position [0, 32]
click at [88, 363] on div "Create "Tennis Ball 1/2 Kneeling Ham/Calf Smash"" at bounding box center [94, 349] width 138 height 29
type input "Tennis Ball 1/2 Kneeling Ham/Calf Smash"
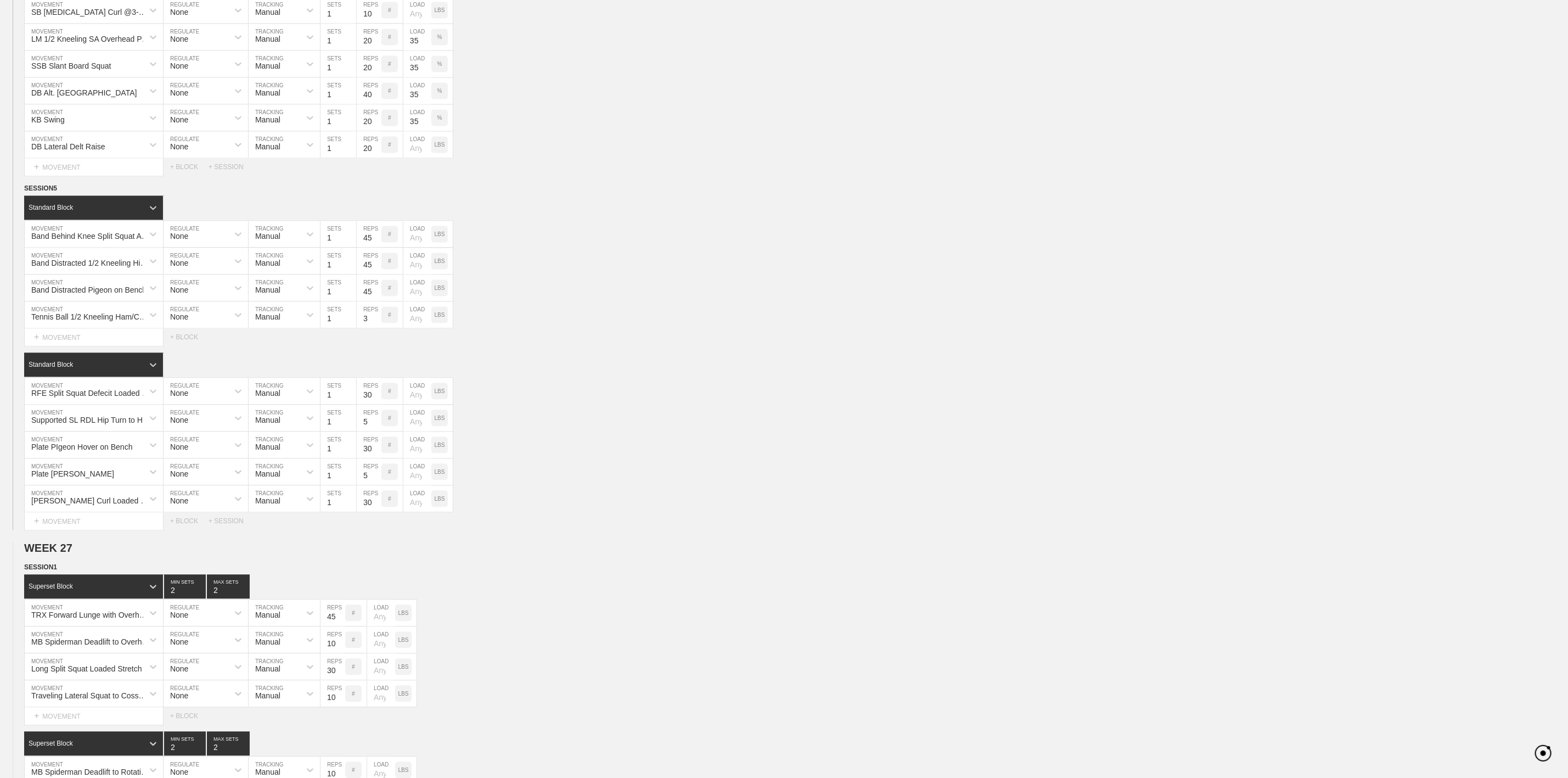
scroll to position [0, 0]
click at [369, 328] on input "3" at bounding box center [369, 314] width 25 height 26
type input "45"
click at [519, 431] on div "Supported SL RDL Hip Turn to Hip Lock MOVEMENT None REGULATE Manual TRACKING 1 …" at bounding box center [784, 418] width 1568 height 27
click at [83, 347] on div "+ MOVEMENT" at bounding box center [94, 337] width 139 height 18
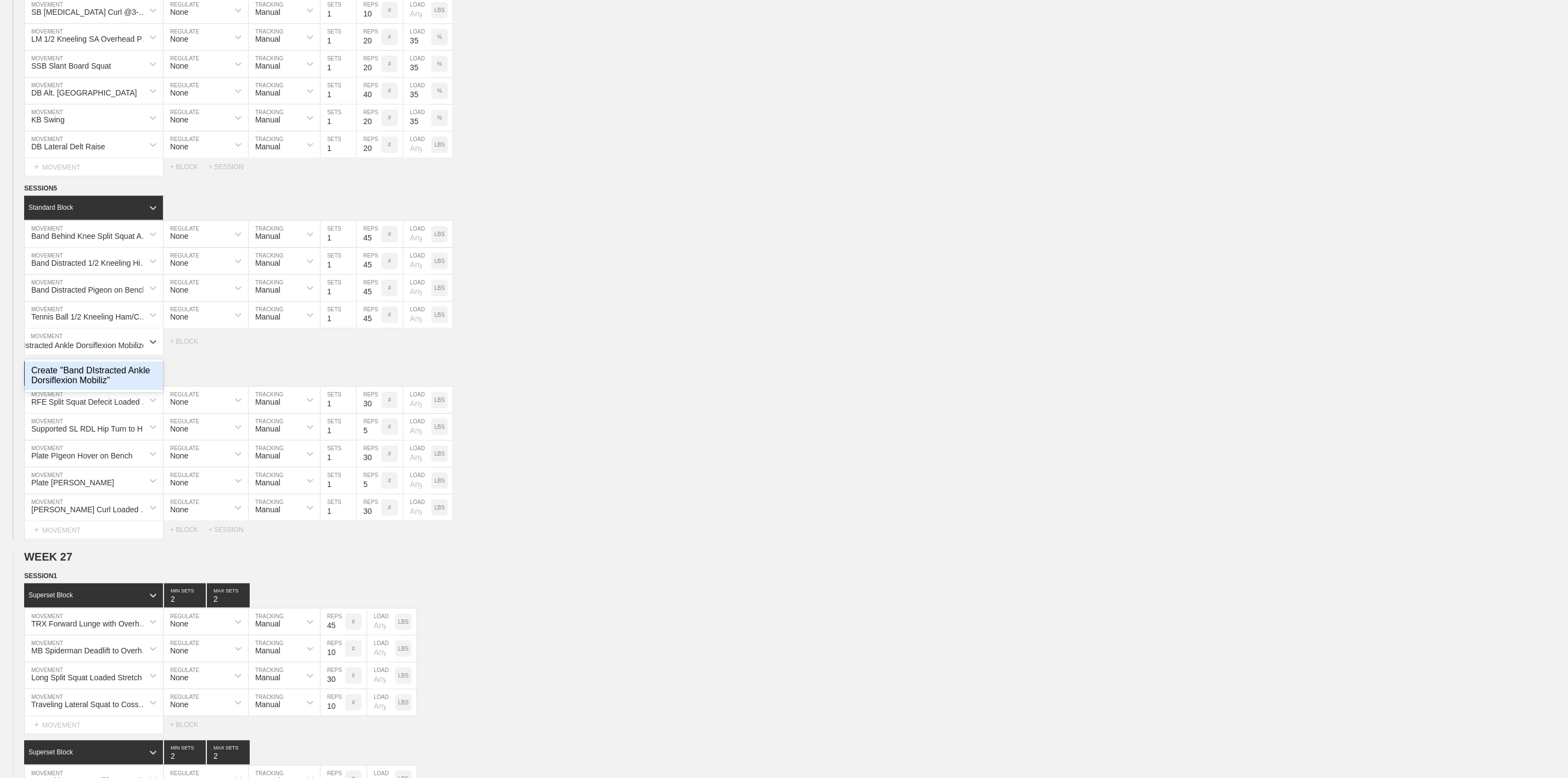
scroll to position [0, 40]
type input "Band DIstracted Ankle Dorsiflexion Mobilizer"
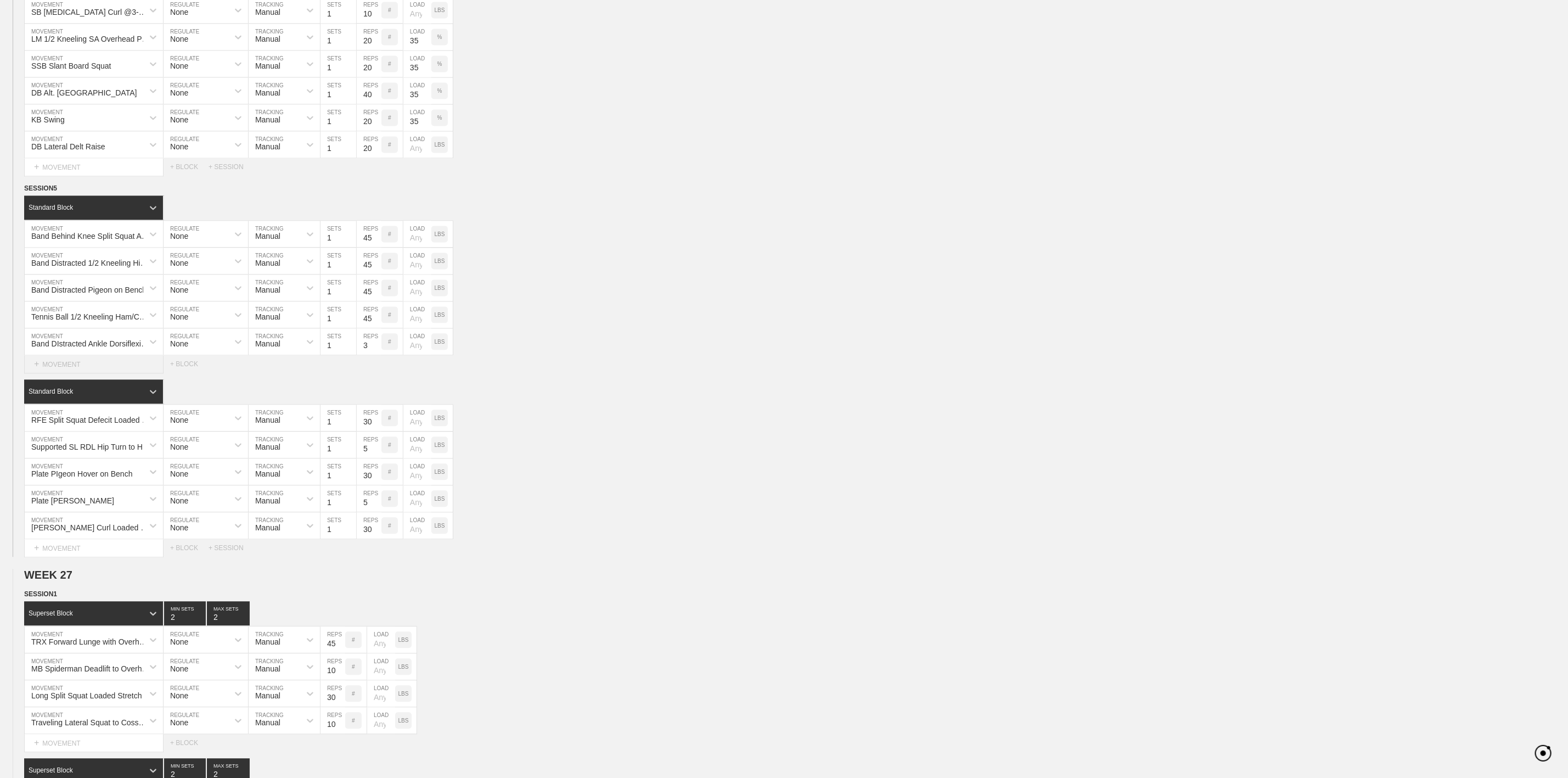
scroll to position [0, 0]
click at [79, 558] on div "+ MOVEMENT" at bounding box center [94, 548] width 139 height 18
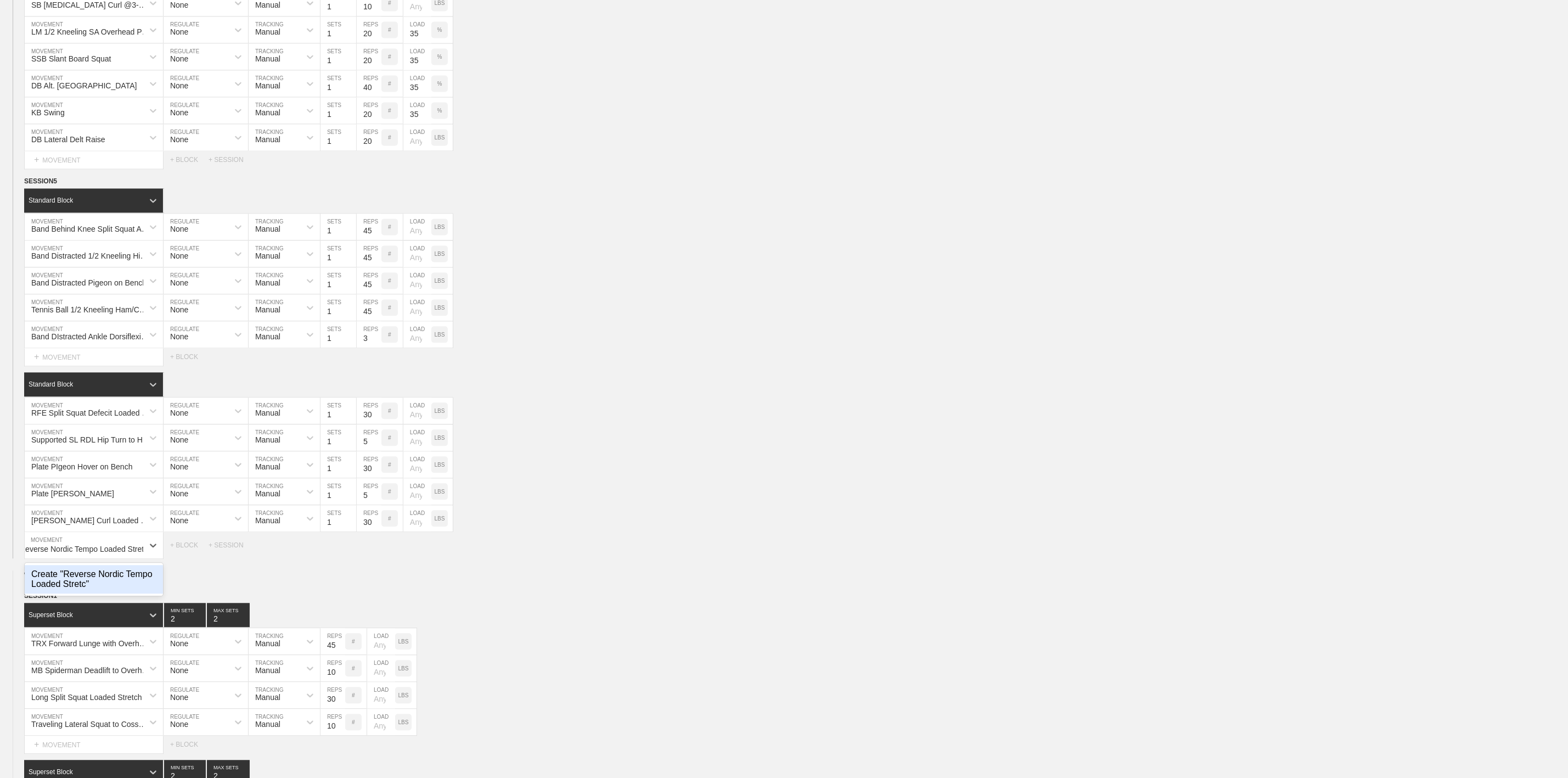
scroll to position [0, 20]
click at [109, 594] on div "Create "Reverse Nordic Tempo Loaded Stretch"" at bounding box center [94, 579] width 138 height 29
type input "Reverse Nordic Tempo Loaded Stretch"
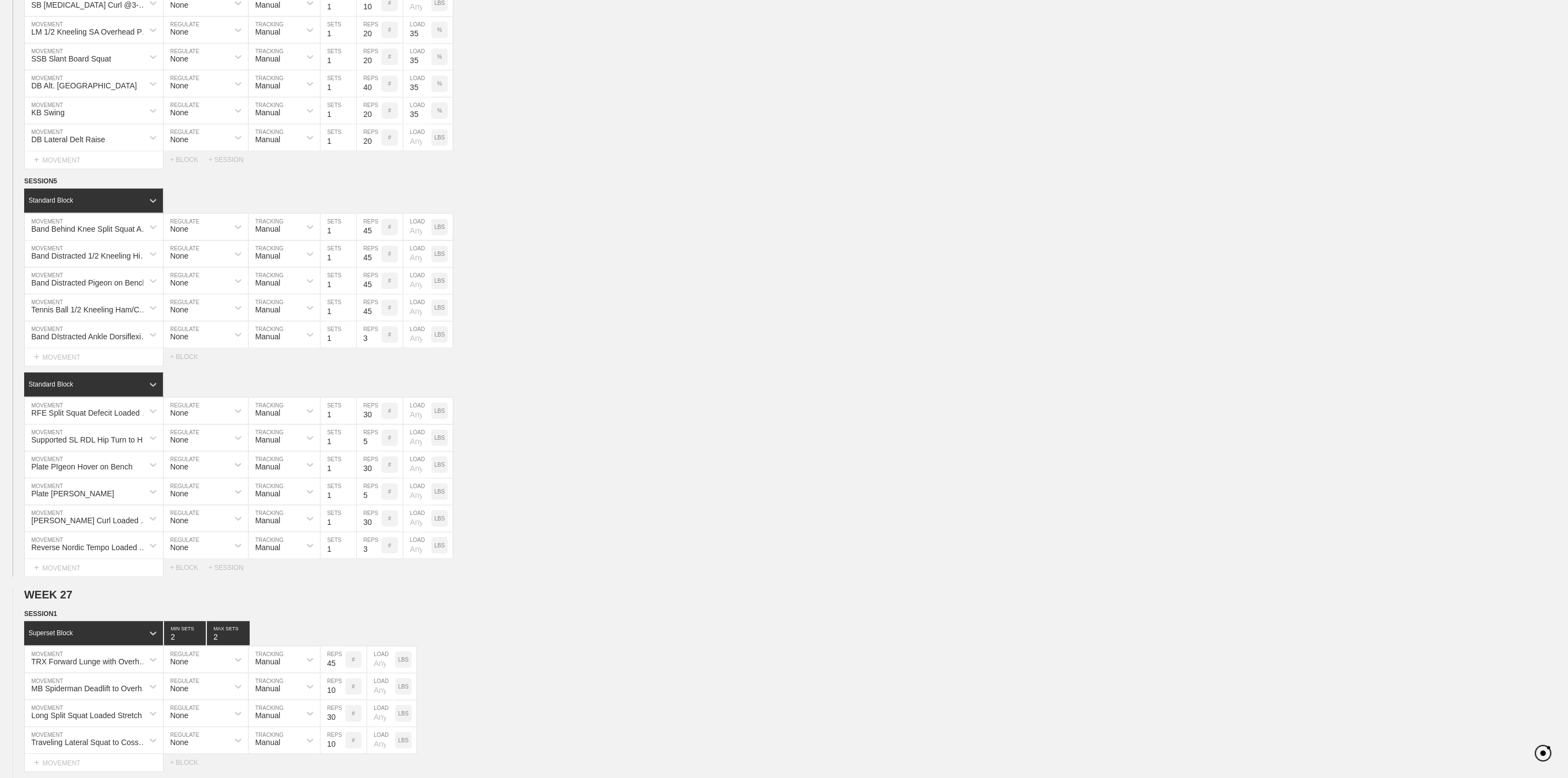
scroll to position [0, 0]
click at [369, 558] on input "3" at bounding box center [369, 545] width 25 height 26
type input "30"
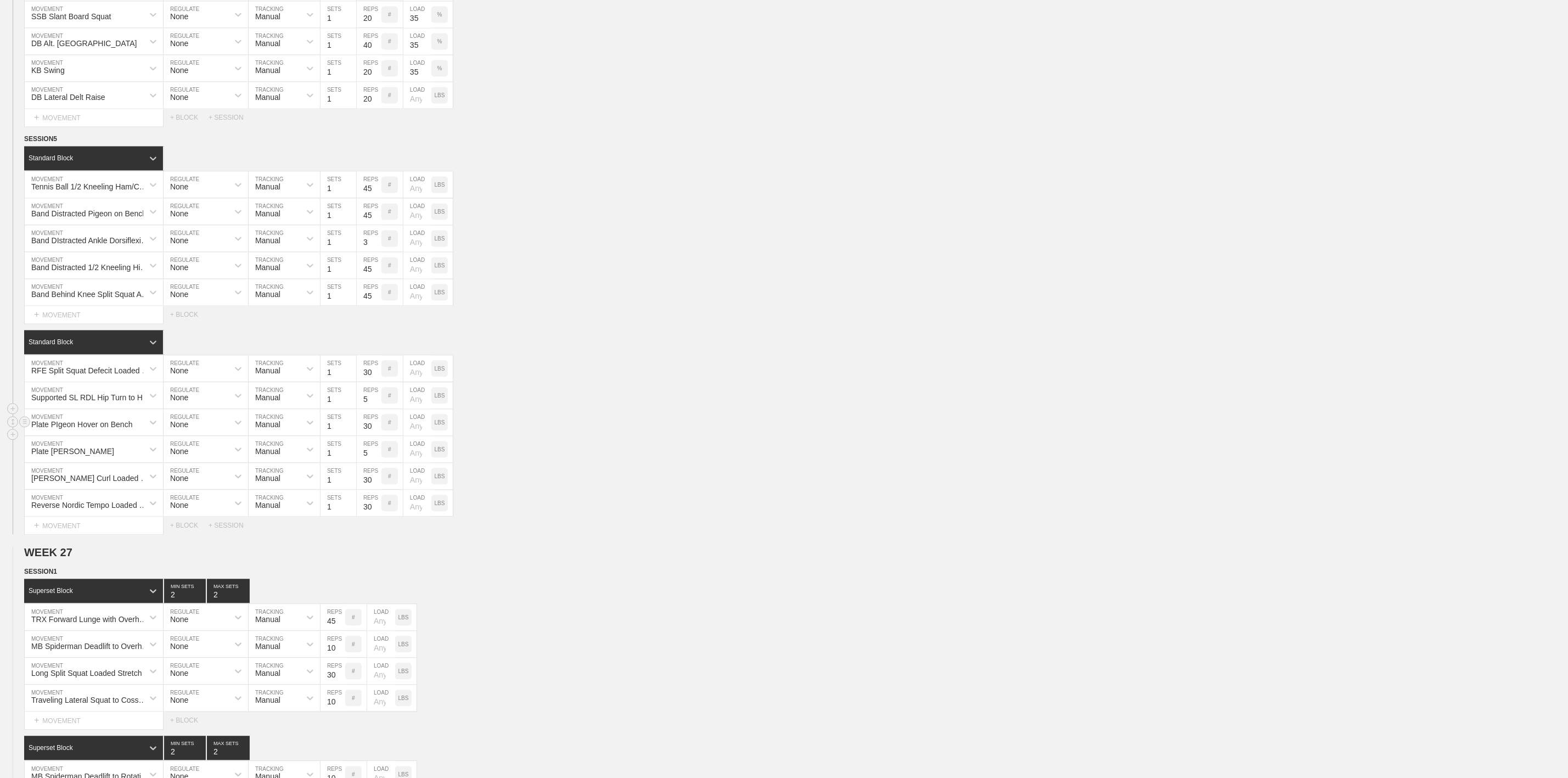
scroll to position [1737, 0]
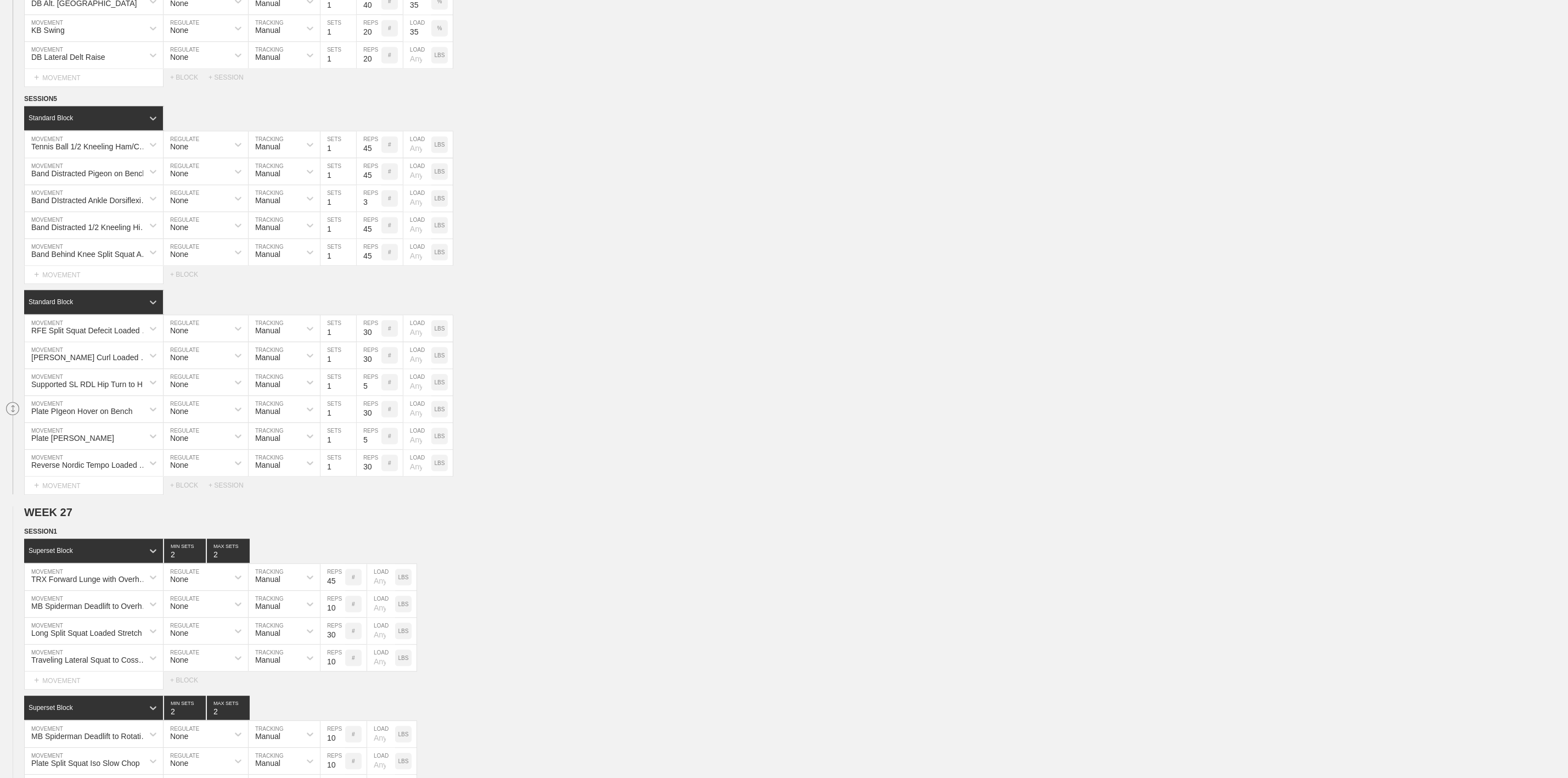
click at [6, 415] on icon at bounding box center [12, 408] width 13 height 13
click at [364, 212] on input "3" at bounding box center [369, 198] width 25 height 26
type input "45"
click at [684, 314] on div "Standard Block" at bounding box center [796, 302] width 1544 height 24
